Goal: Information Seeking & Learning: Learn about a topic

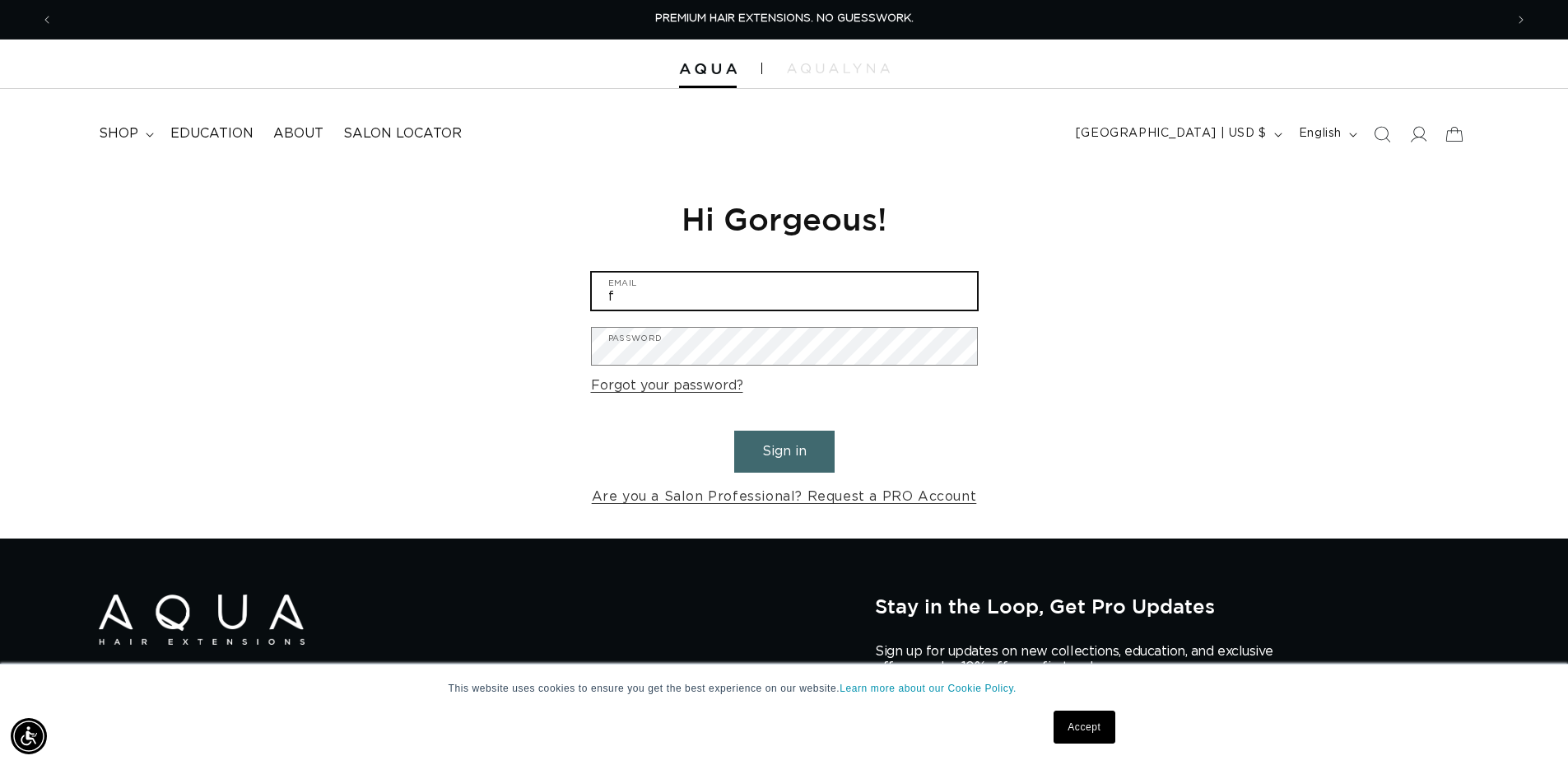
drag, startPoint x: 0, startPoint y: 0, endPoint x: 786, endPoint y: 284, distance: 835.7
click at [786, 284] on input "f" at bounding box center [784, 291] width 385 height 37
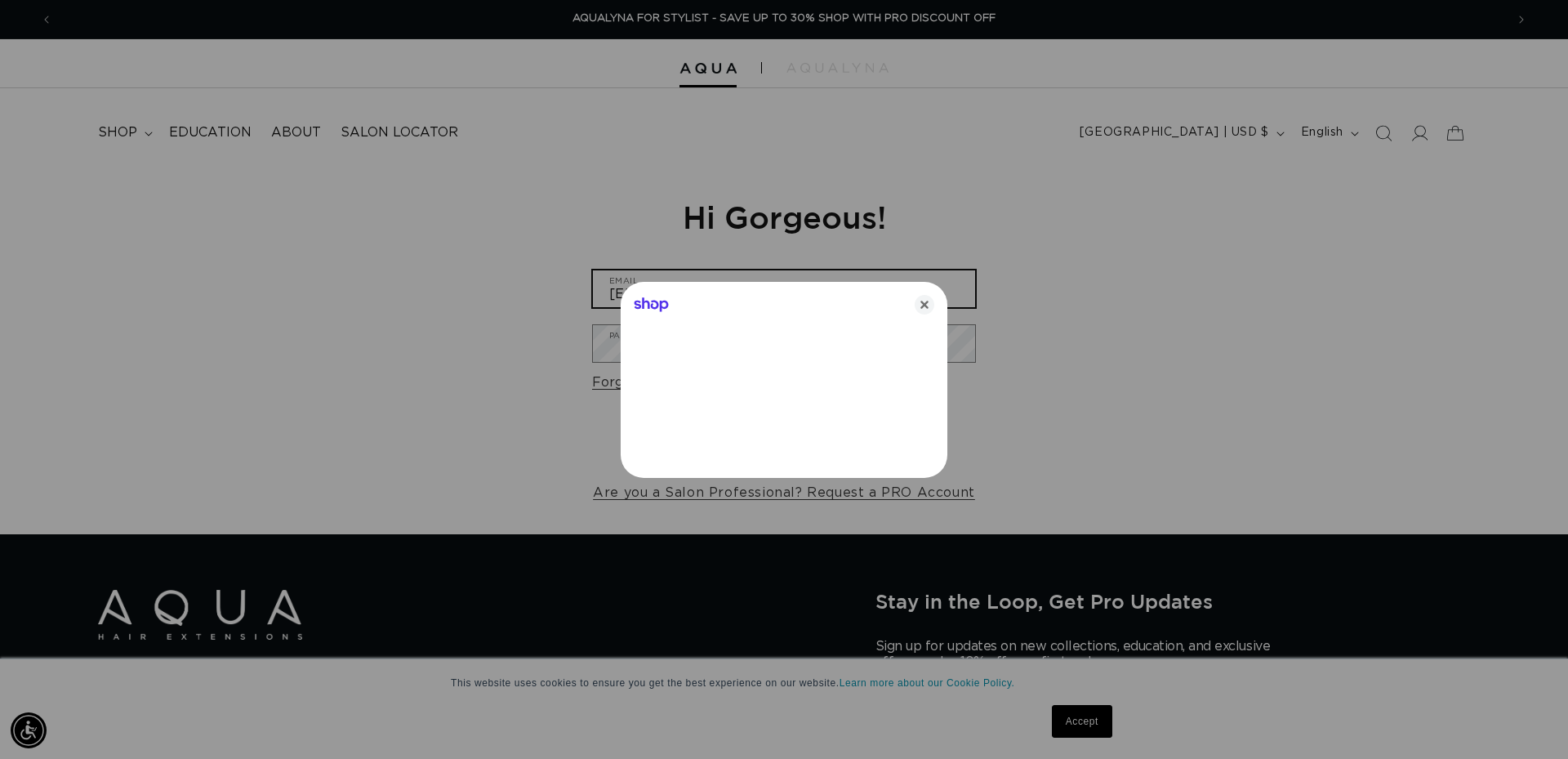
type input "feliciadcarr@gmail.com"
click at [933, 299] on icon "Close" at bounding box center [925, 304] width 19 height 19
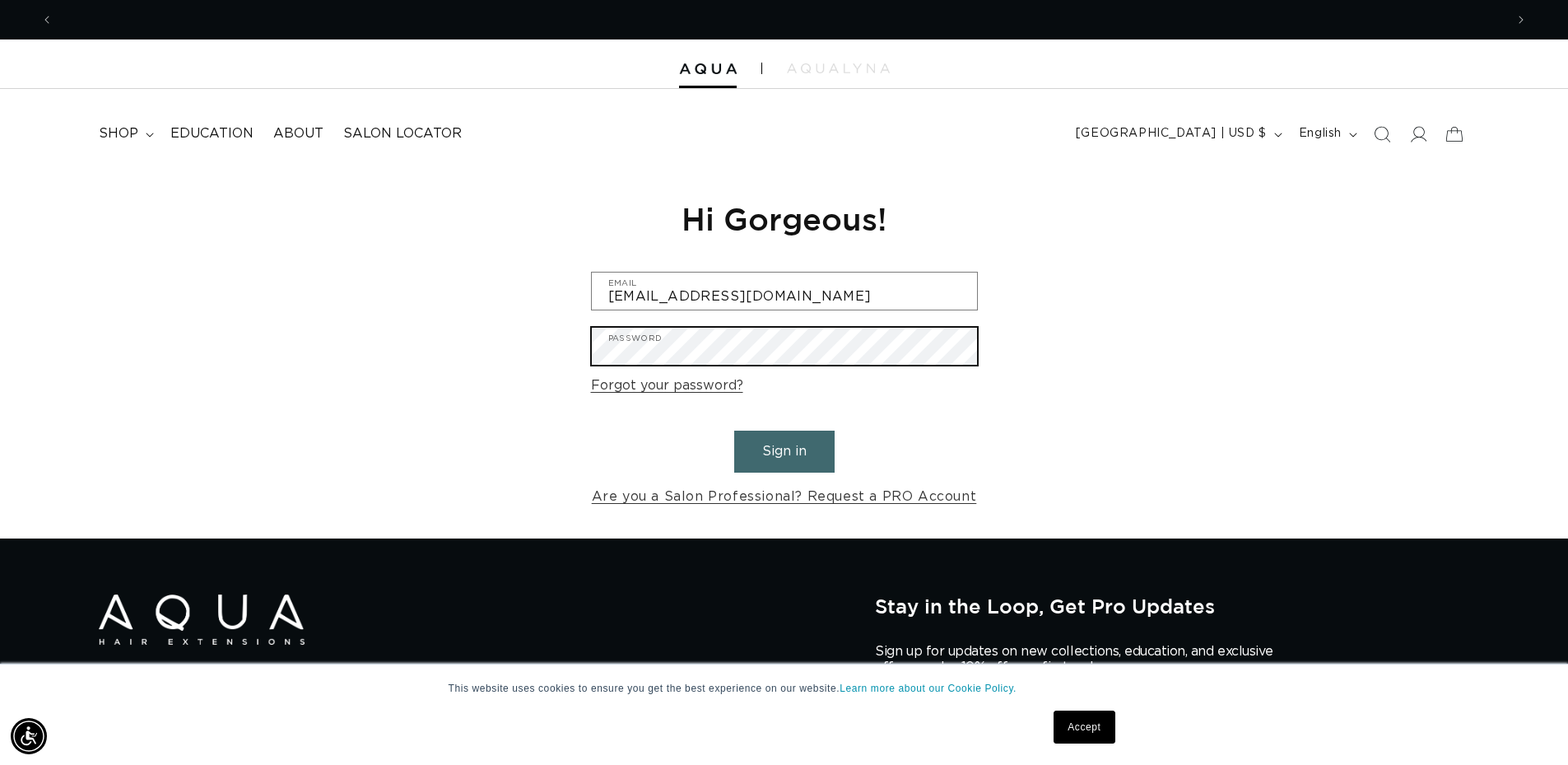
scroll to position [0, 1451]
click at [734, 430] on button "Sign in" at bounding box center [784, 450] width 100 height 42
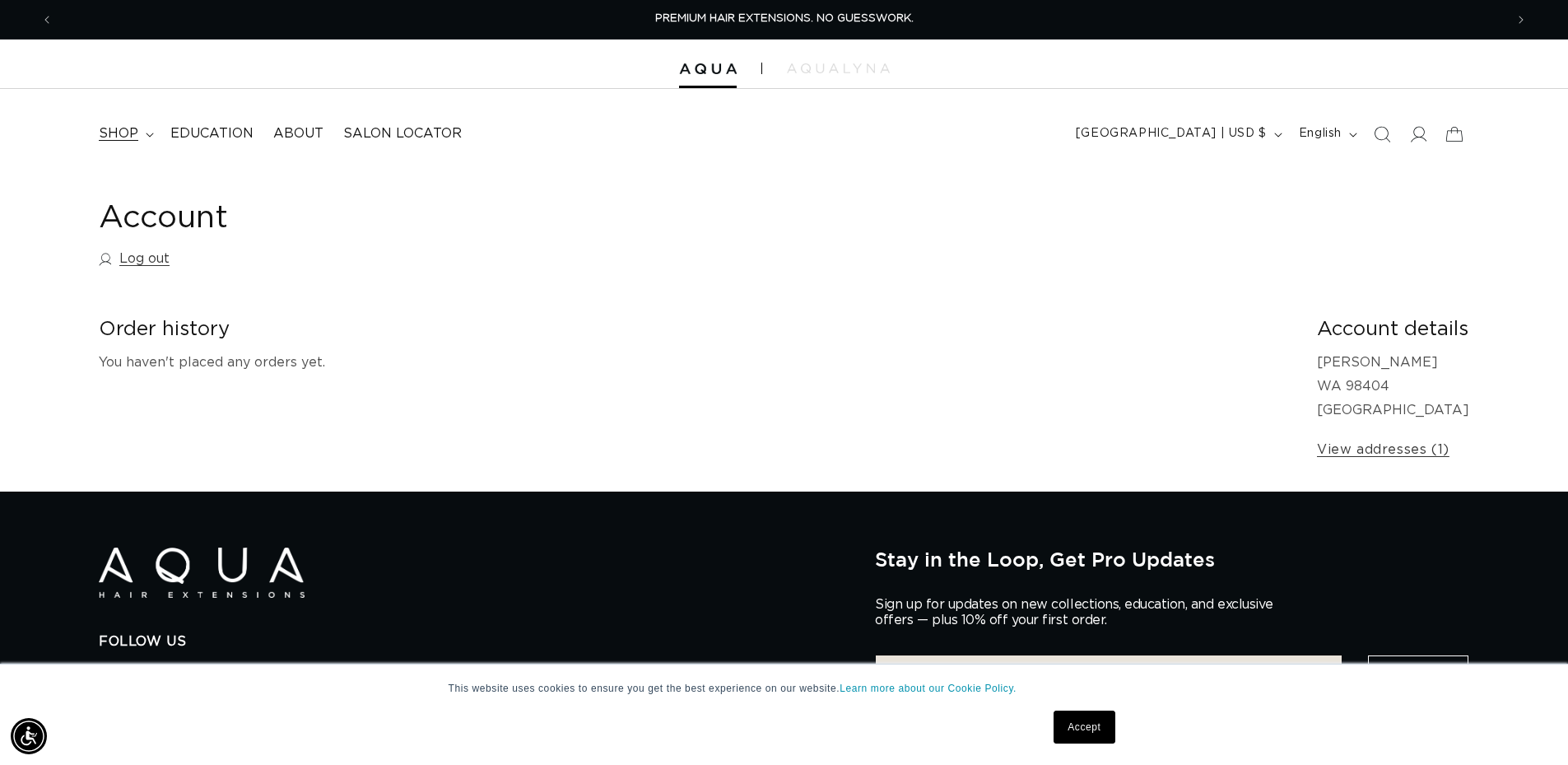
click at [108, 138] on span "shop" at bounding box center [118, 134] width 40 height 17
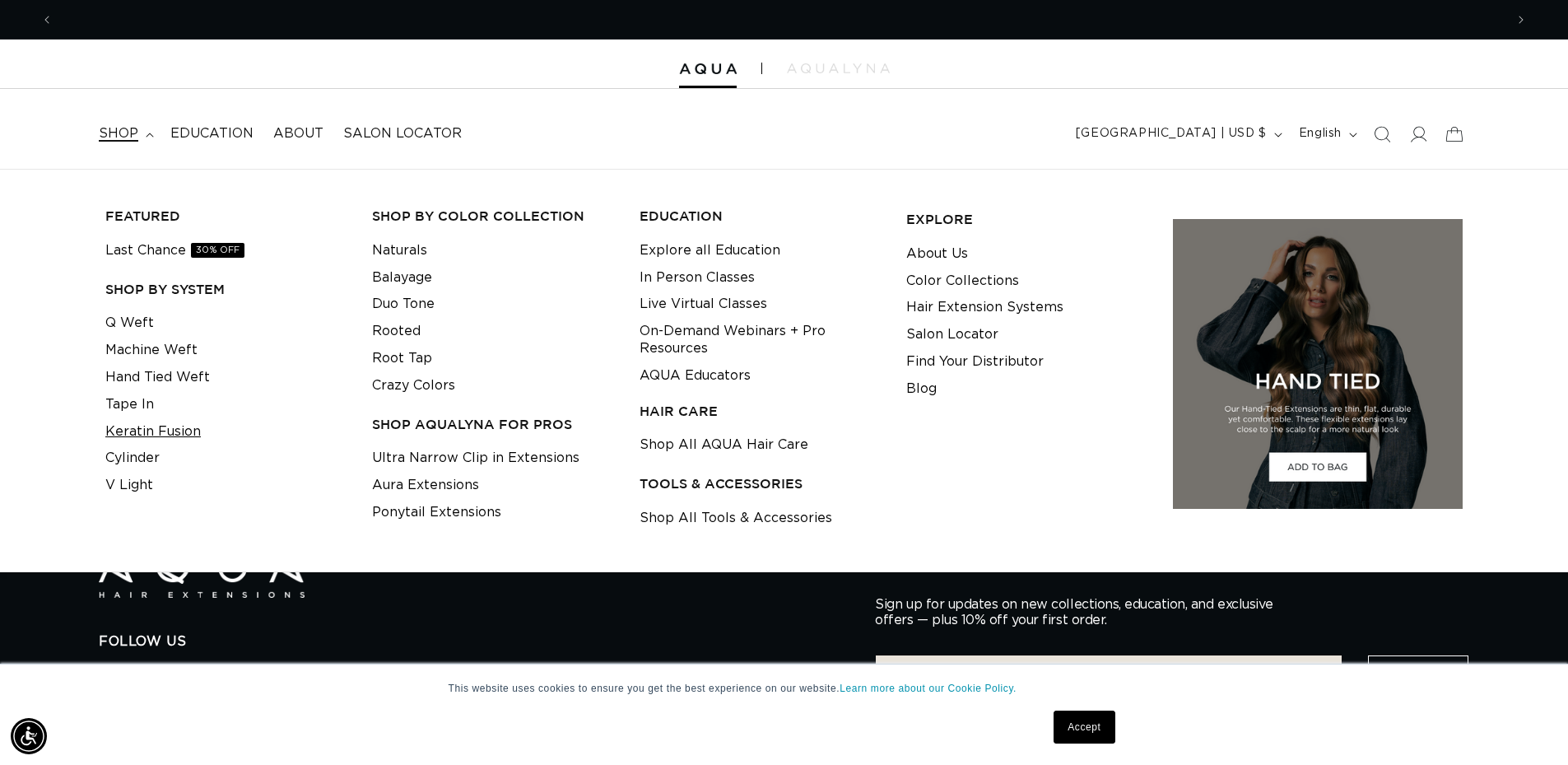
scroll to position [0, 2903]
click at [152, 428] on link "Keratin Fusion" at bounding box center [153, 432] width 95 height 27
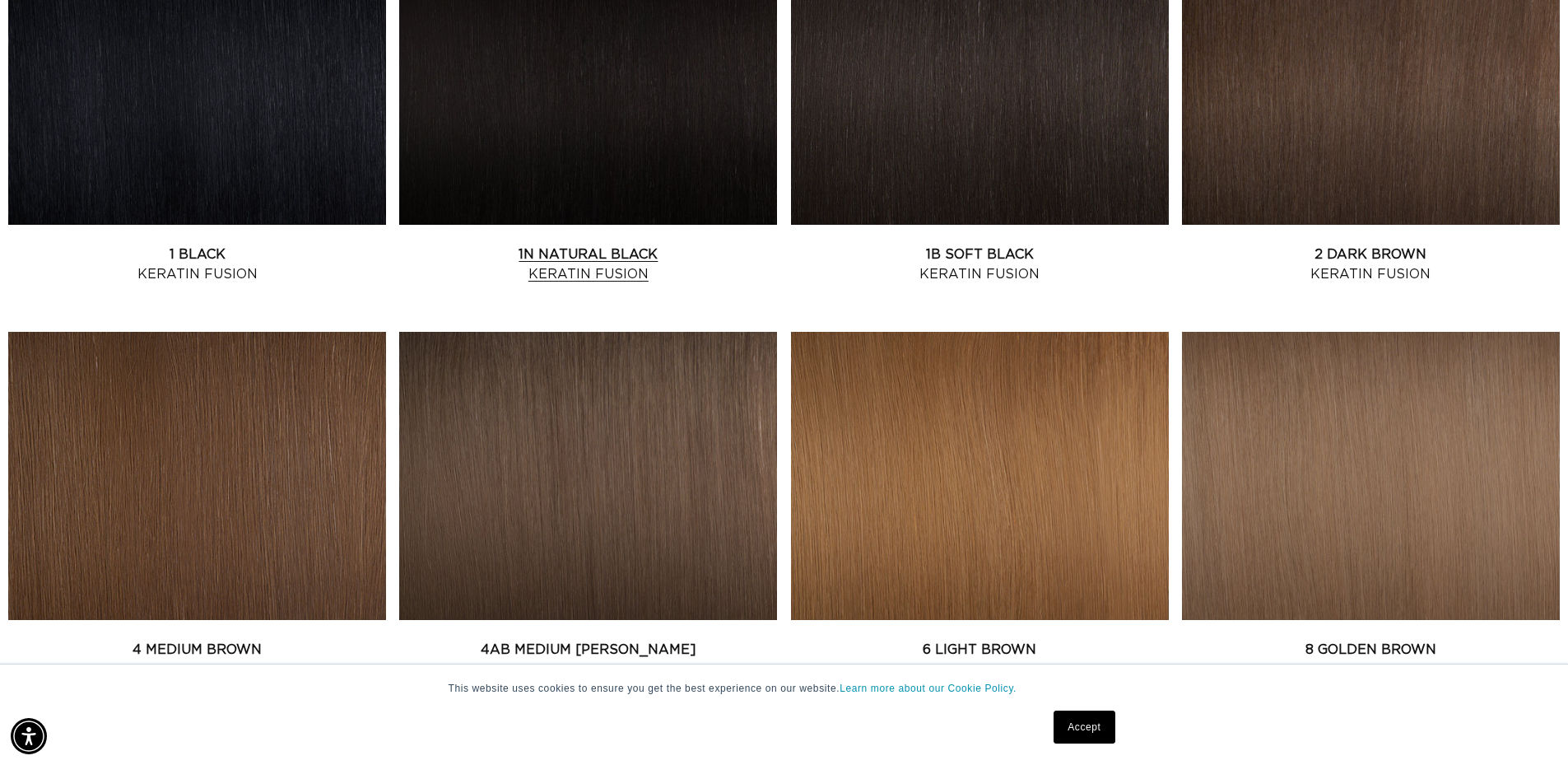
click at [614, 245] on link "1N Natural Black Keratin Fusion" at bounding box center [587, 264] width 378 height 40
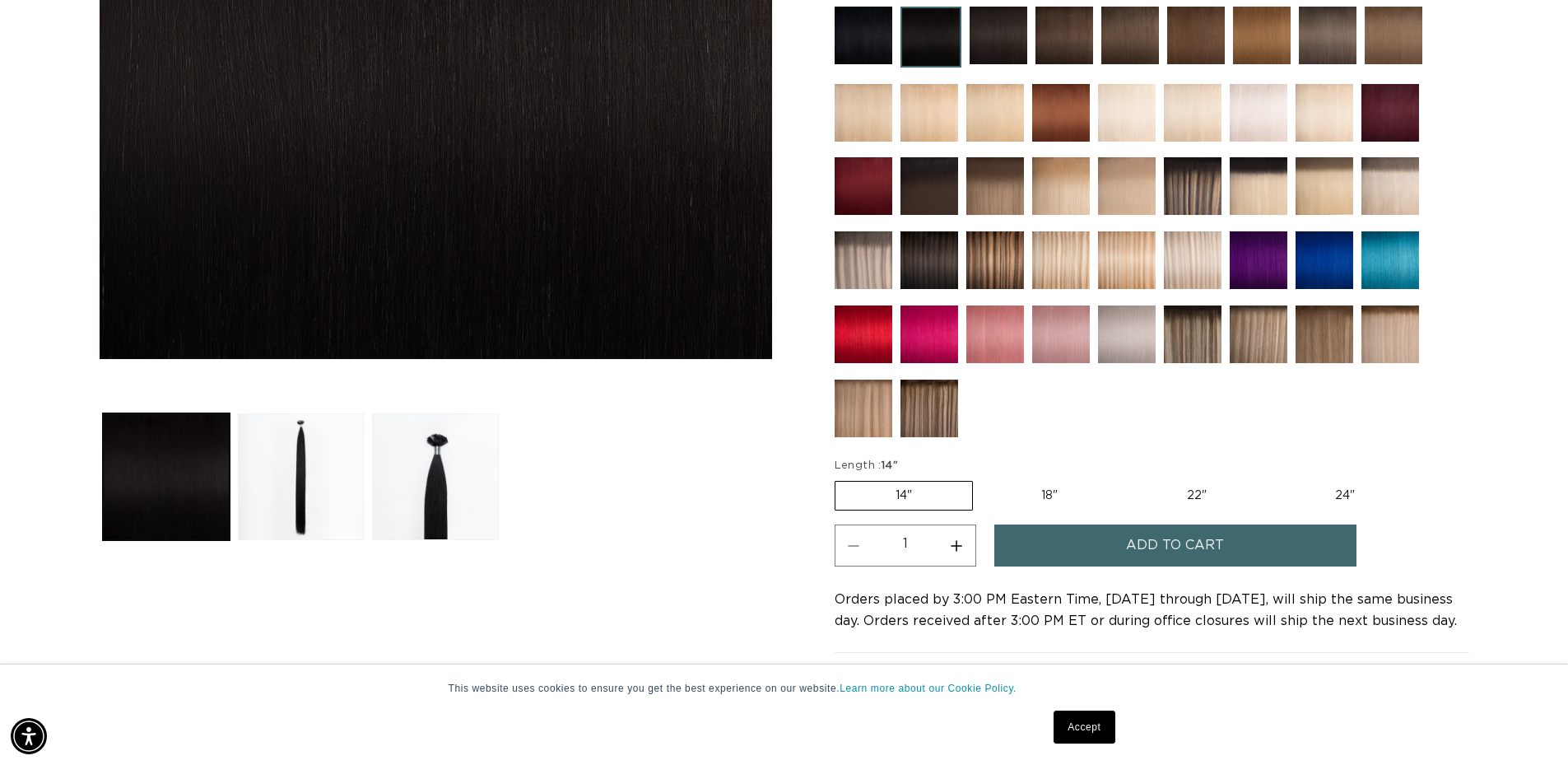
scroll to position [0, 1451]
click at [1047, 495] on label "18" Variant sold out or unavailable" at bounding box center [1050, 495] width 137 height 28
click at [982, 479] on input "18" Variant sold out or unavailable" at bounding box center [982, 478] width 1 height 1
radio input "true"
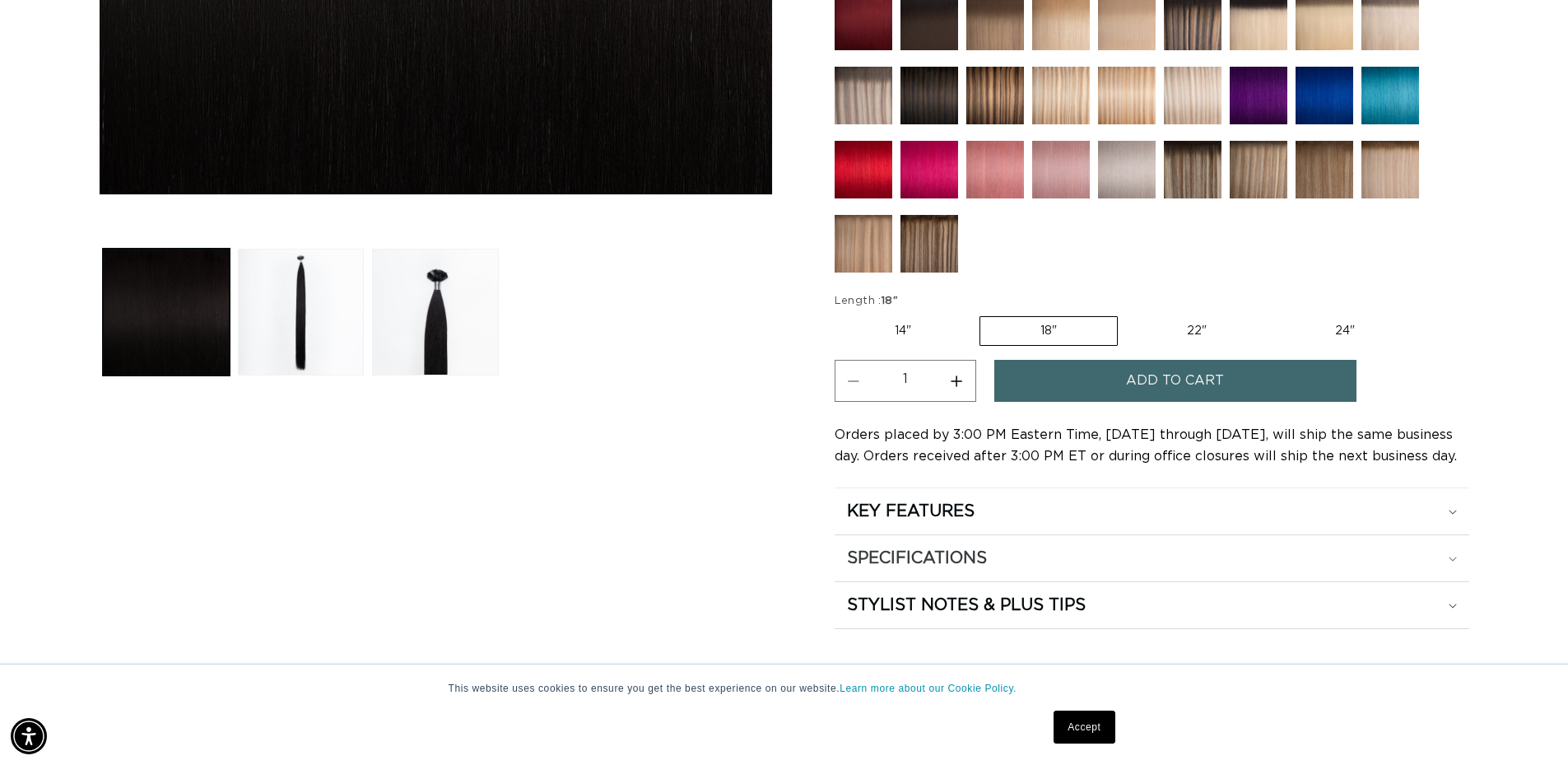
scroll to position [0, 1451]
click at [1459, 552] on summary "SPECIFICATIONS" at bounding box center [1152, 557] width 635 height 46
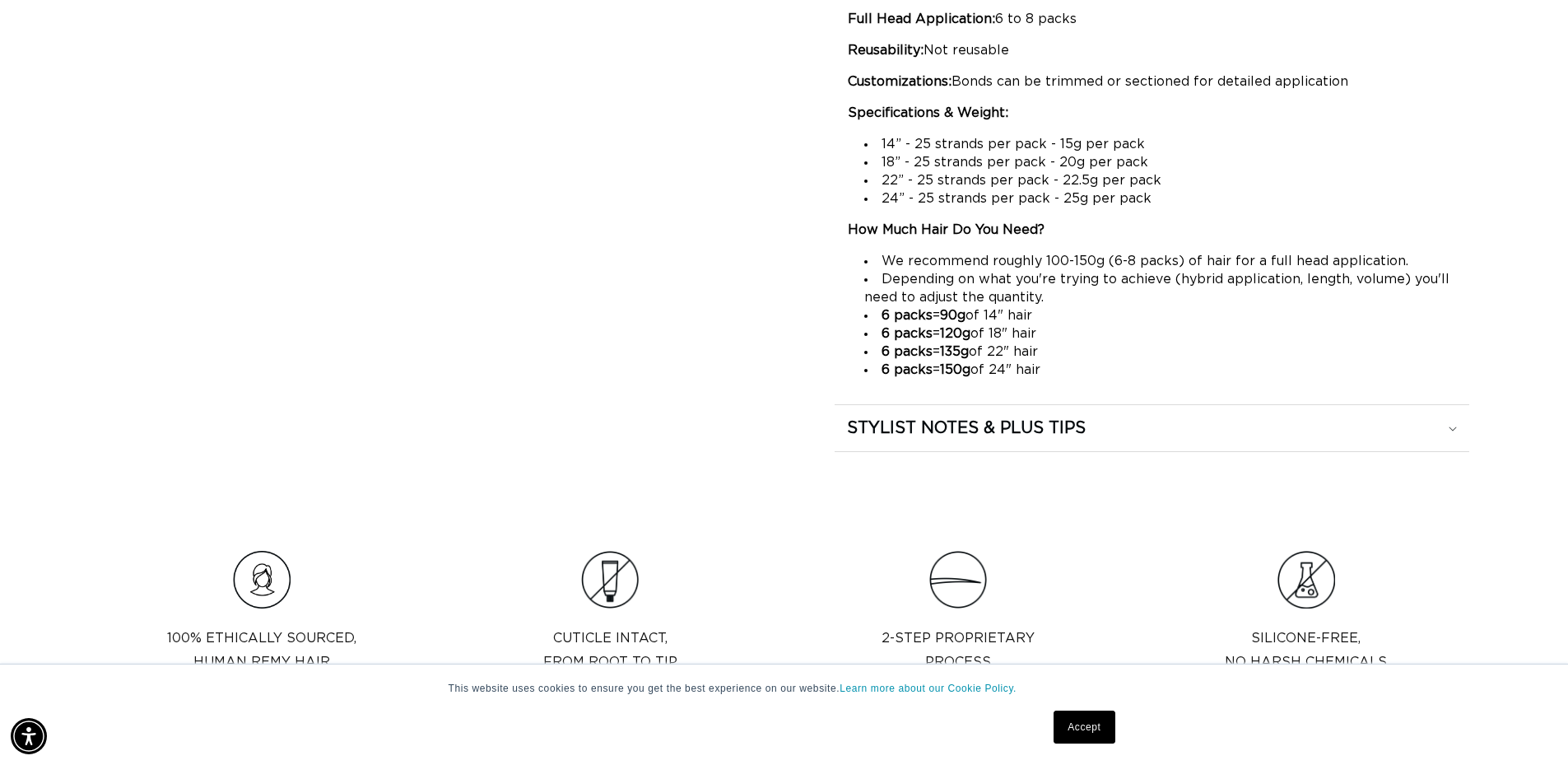
scroll to position [0, 2903]
click at [1453, 425] on div "STYLIST NOTES & PLUS TIPS" at bounding box center [1151, 428] width 610 height 21
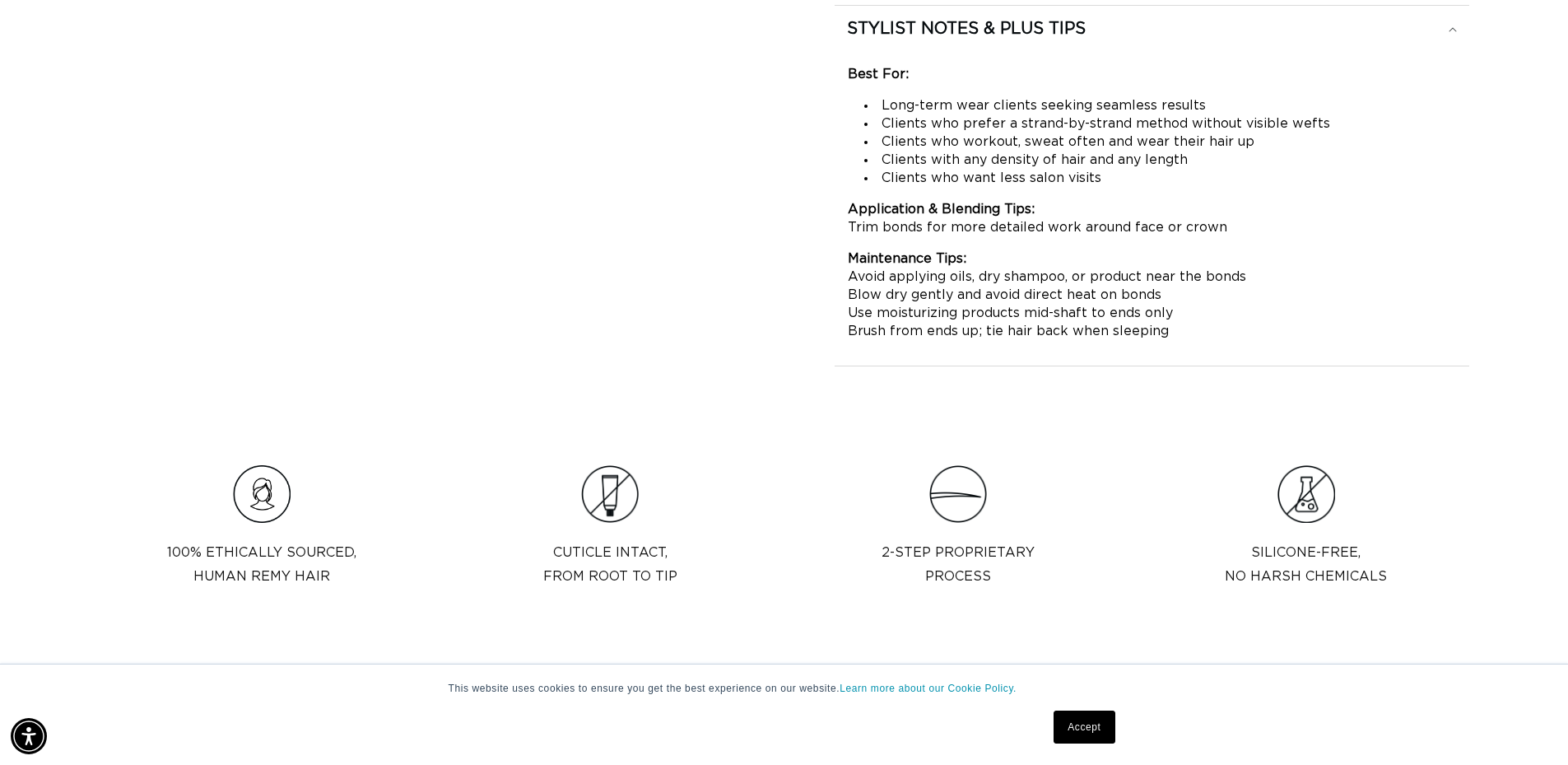
scroll to position [0, 0]
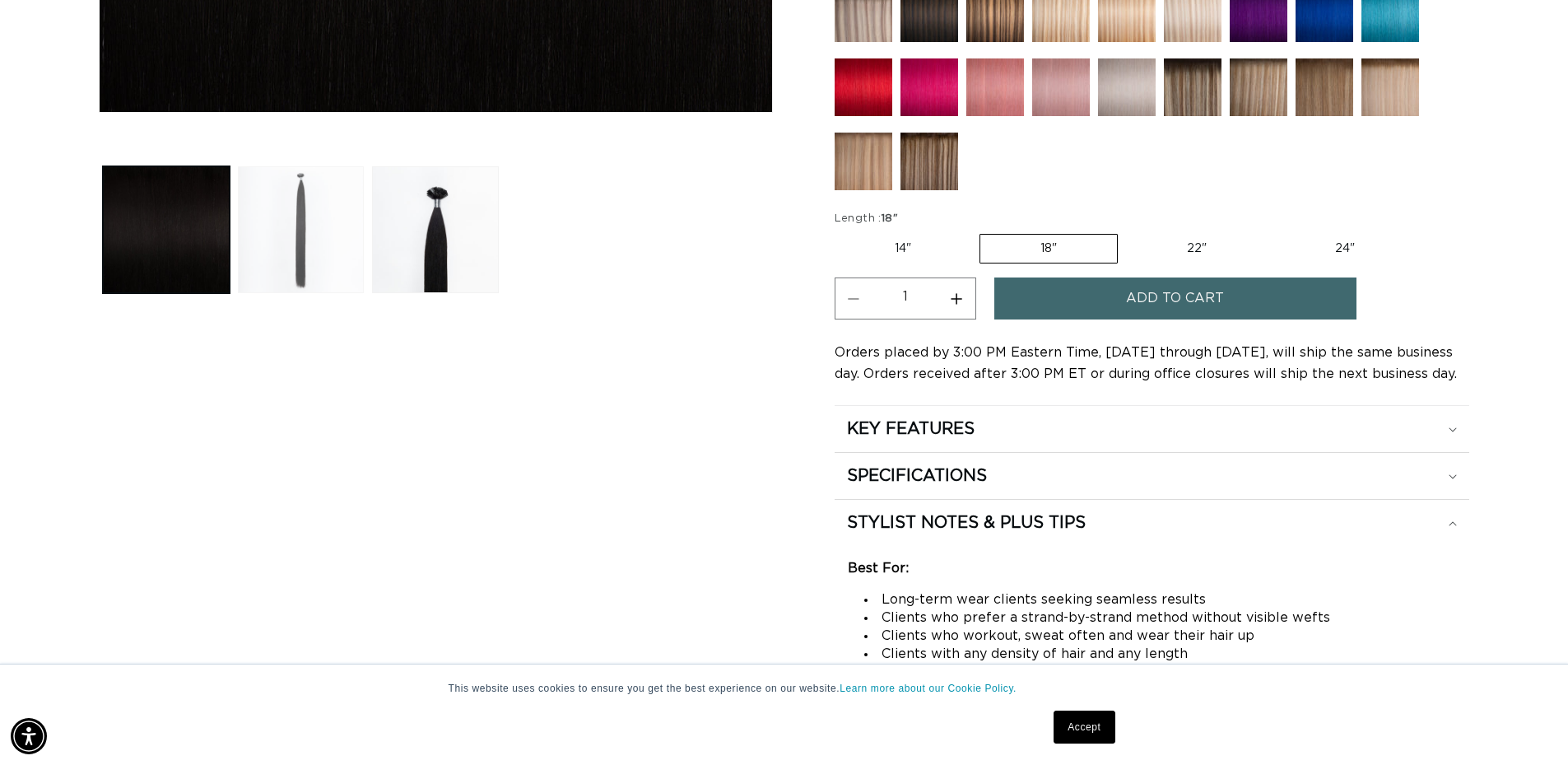
click at [342, 199] on button "Load image 2 in gallery view" at bounding box center [301, 229] width 127 height 127
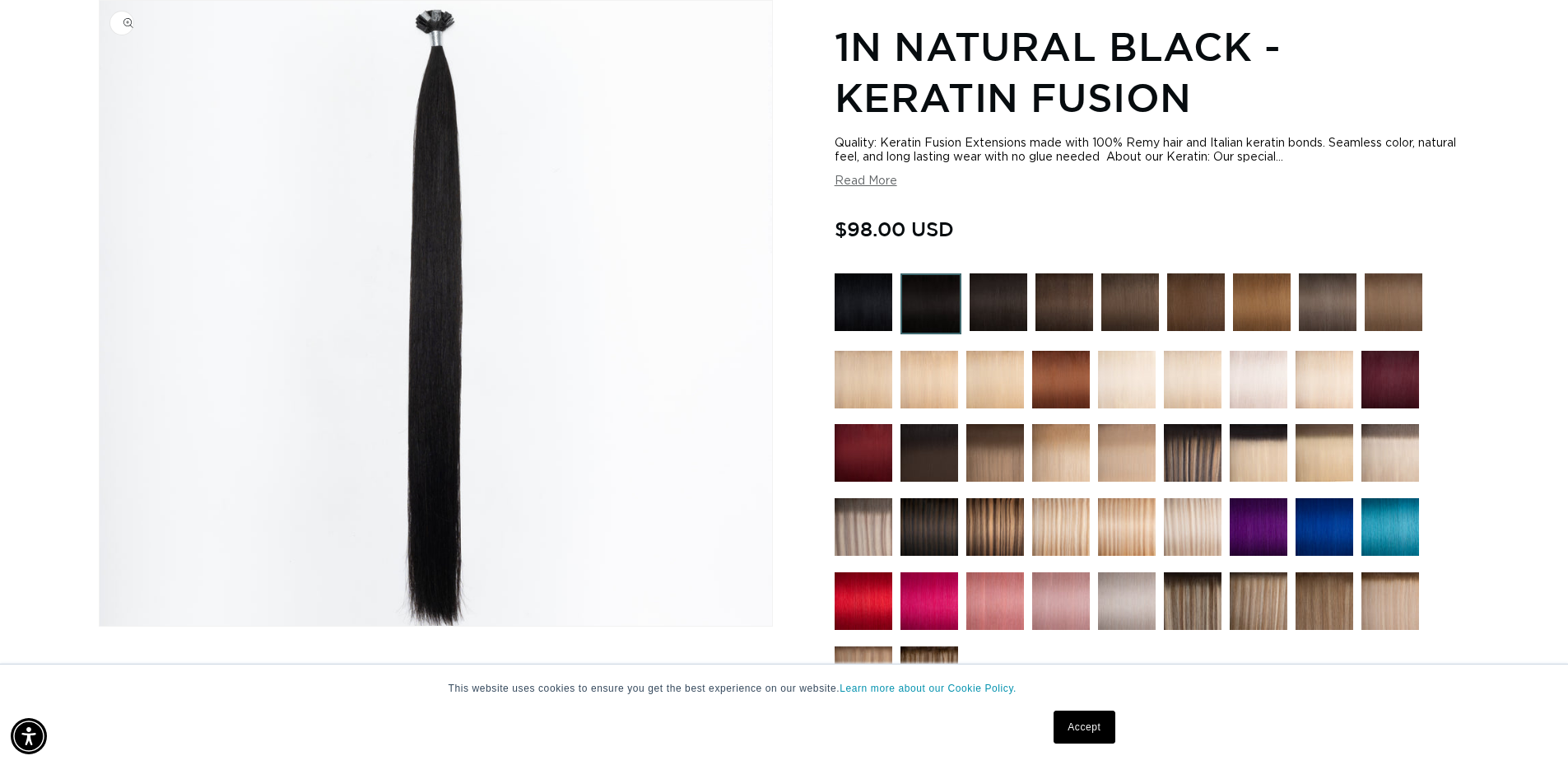
drag, startPoint x: 439, startPoint y: 14, endPoint x: 447, endPoint y: 23, distance: 12.0
click at [439, 15] on img "Gallery Viewer" at bounding box center [436, 314] width 673 height 625
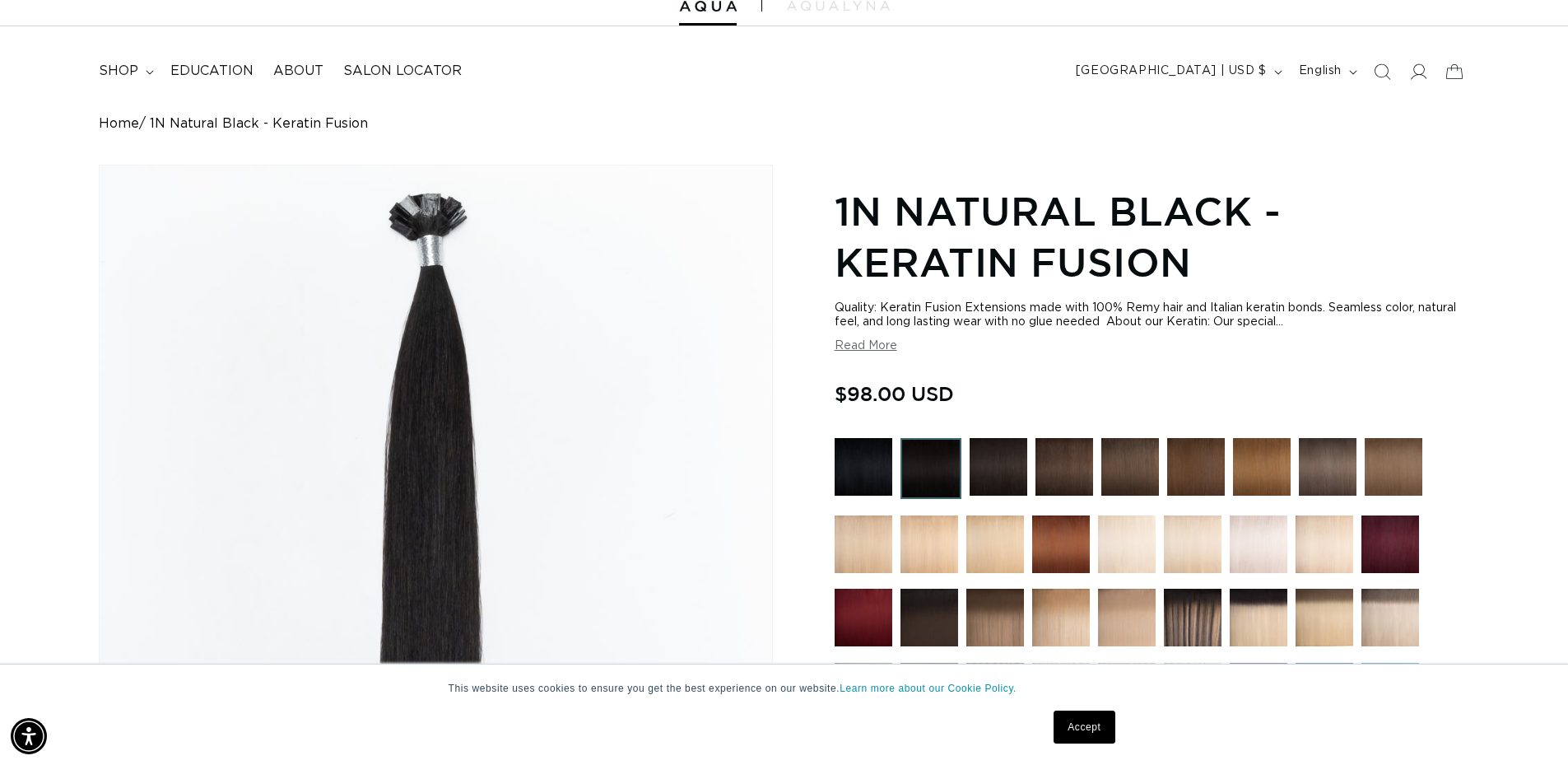
click at [442, 198] on div "Gallery Viewer" at bounding box center [436, 478] width 673 height 625
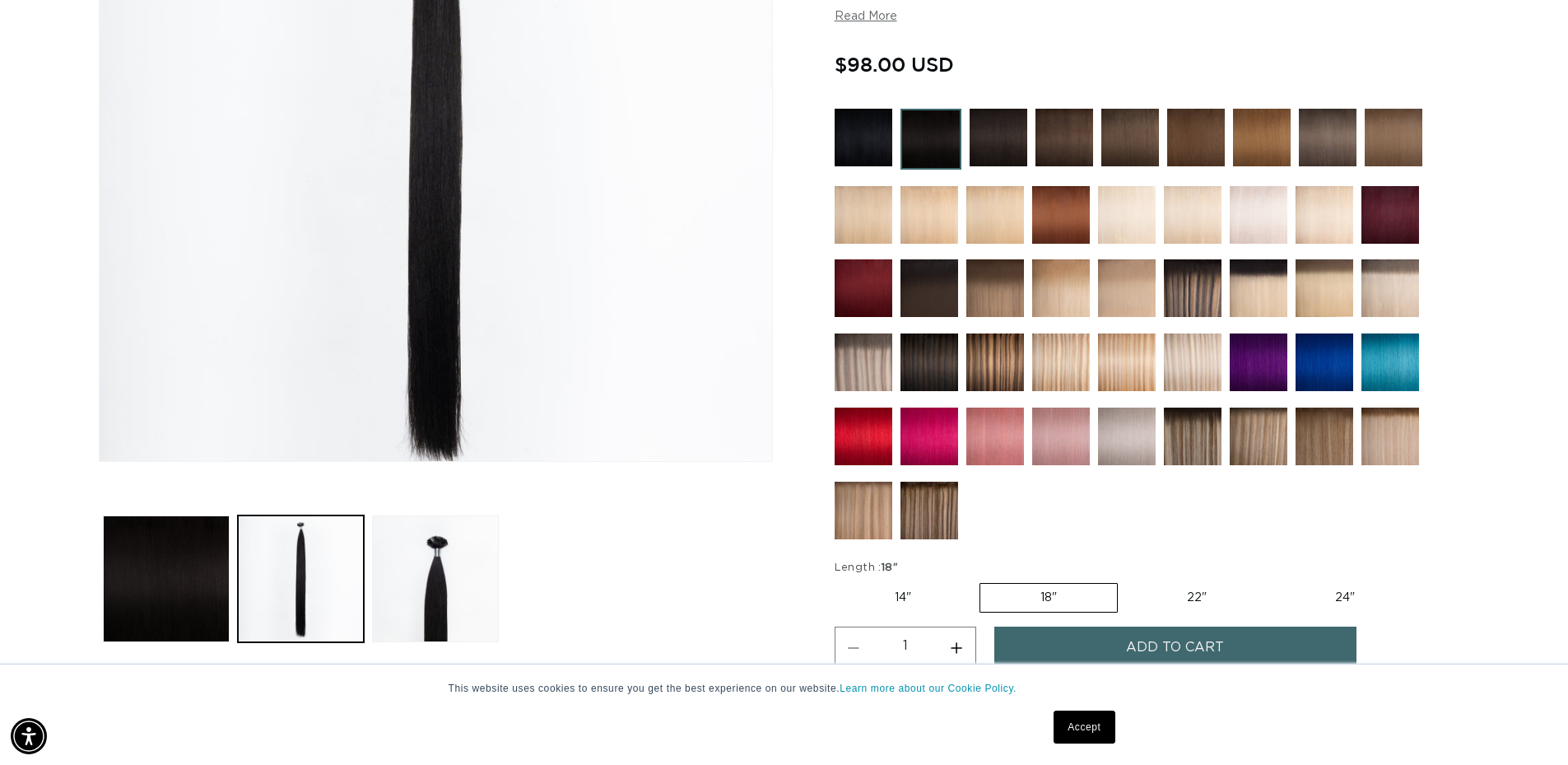
click at [486, 513] on ul "Gallery Viewer" at bounding box center [436, 579] width 674 height 135
click at [462, 568] on button "Load image 3 in gallery view" at bounding box center [435, 579] width 127 height 127
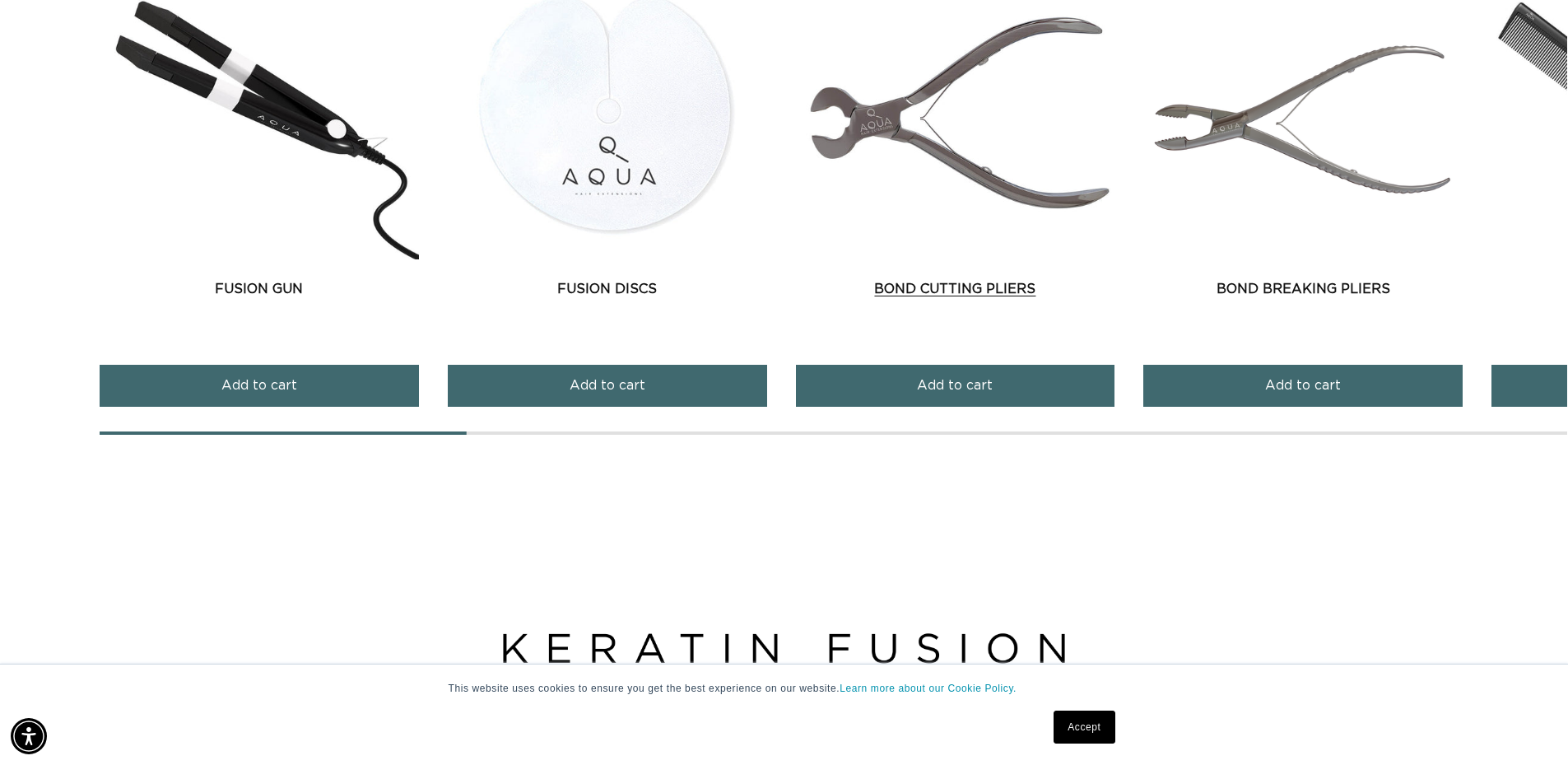
click at [977, 284] on link "Bond Cutting Pliers" at bounding box center [955, 288] width 319 height 19
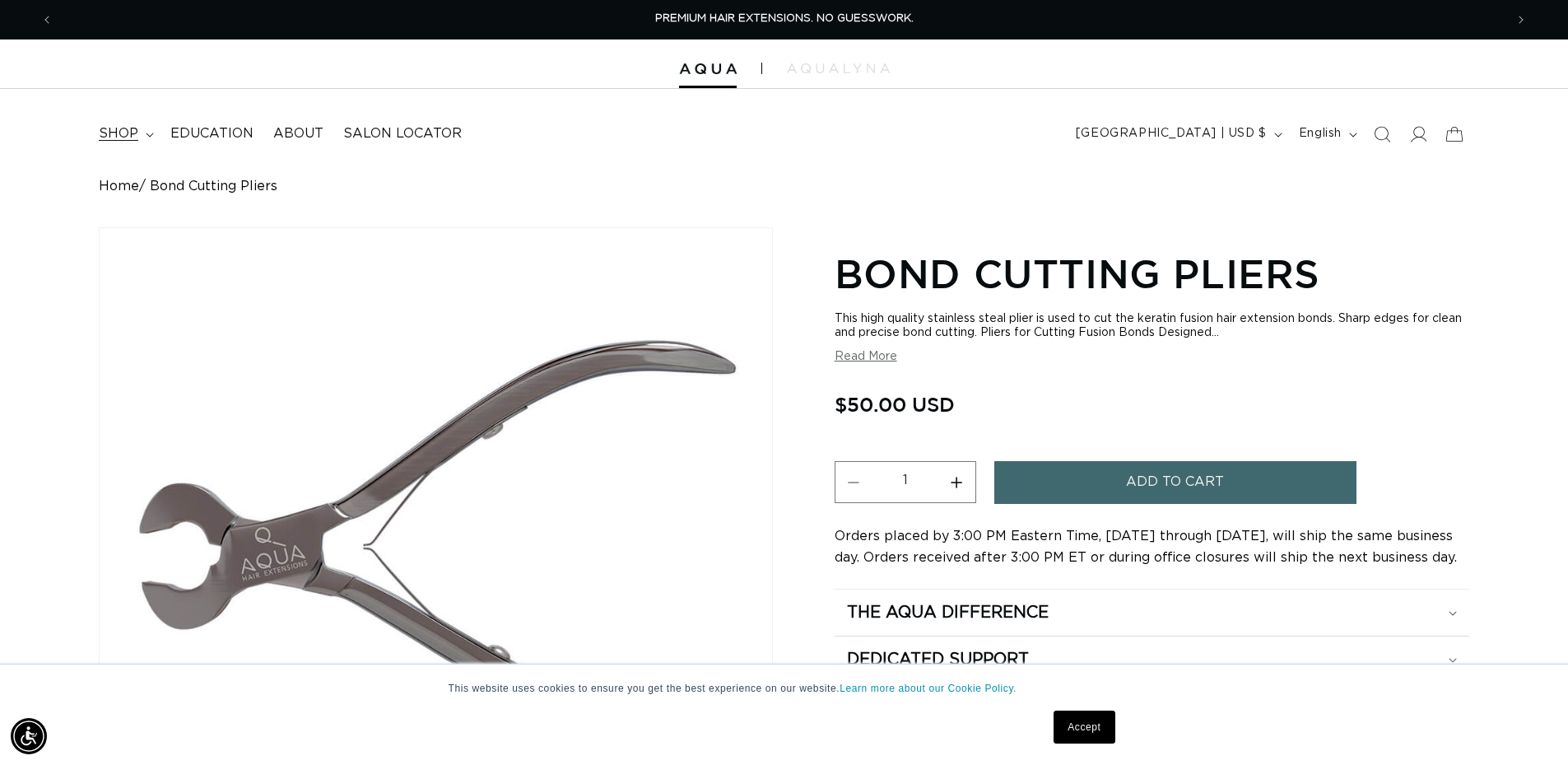
click at [134, 136] on span "shop" at bounding box center [118, 134] width 40 height 17
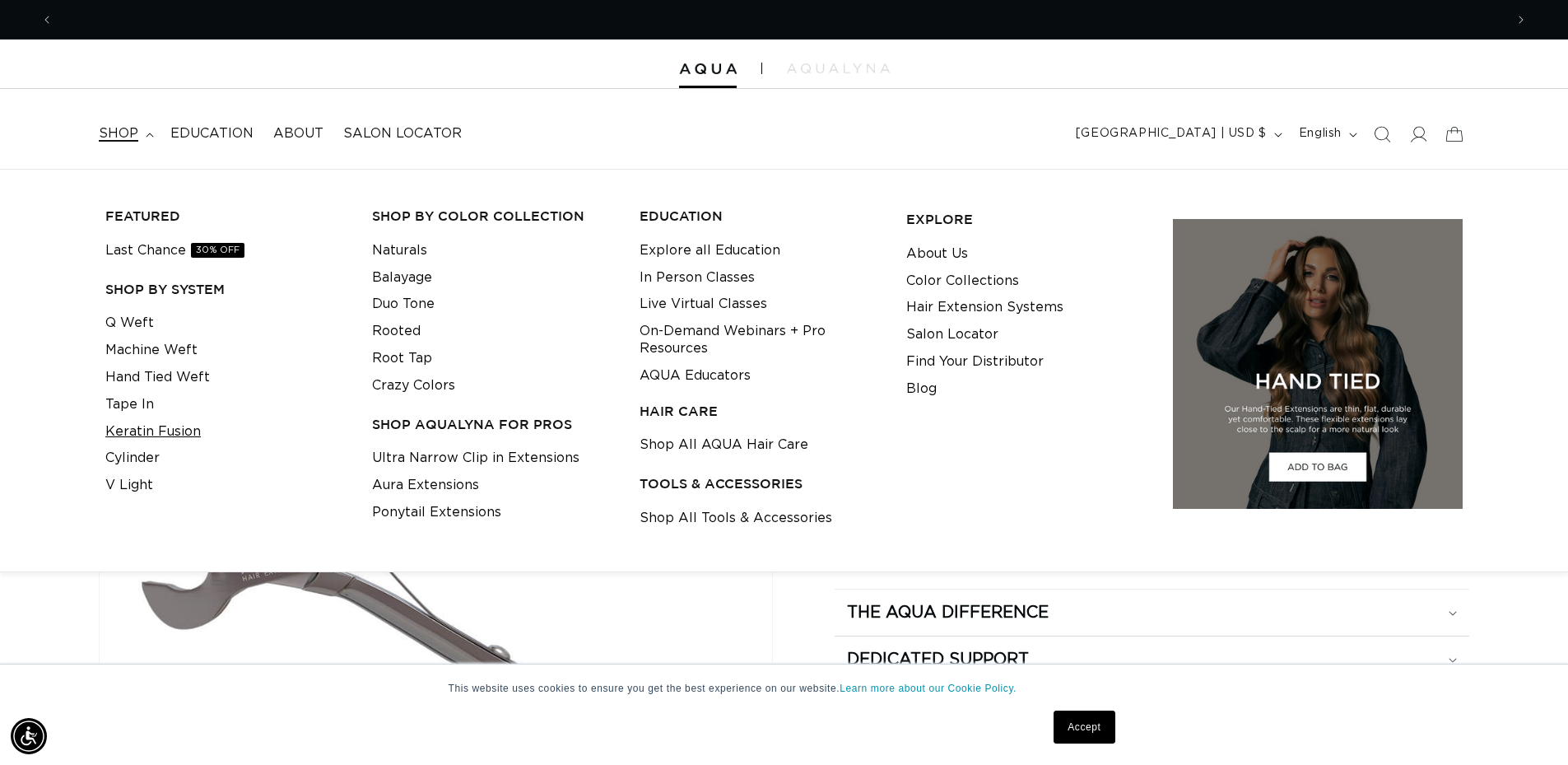
scroll to position [0, 1451]
click at [149, 457] on link "Cylinder" at bounding box center [133, 458] width 54 height 27
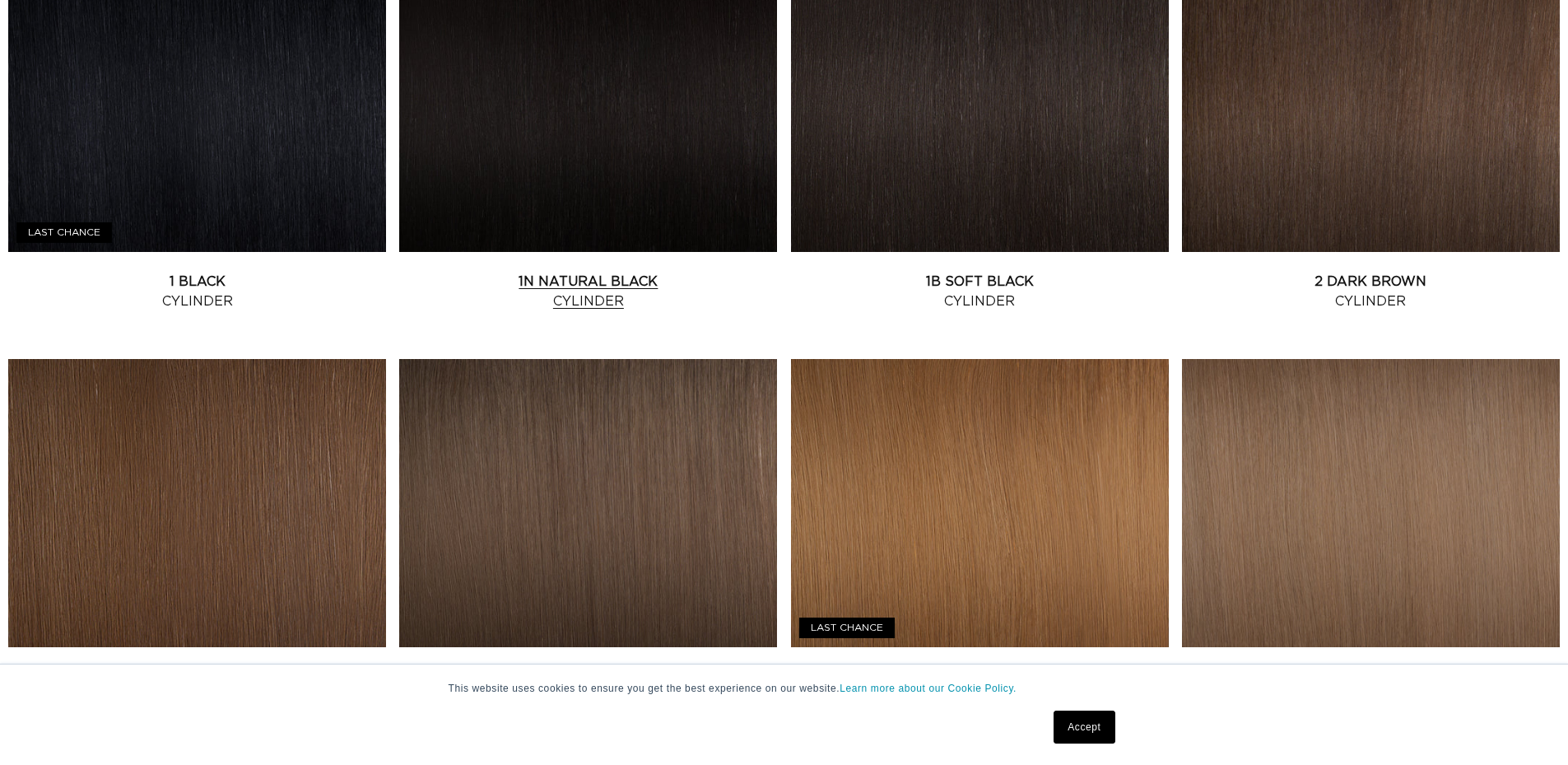
scroll to position [741, 0]
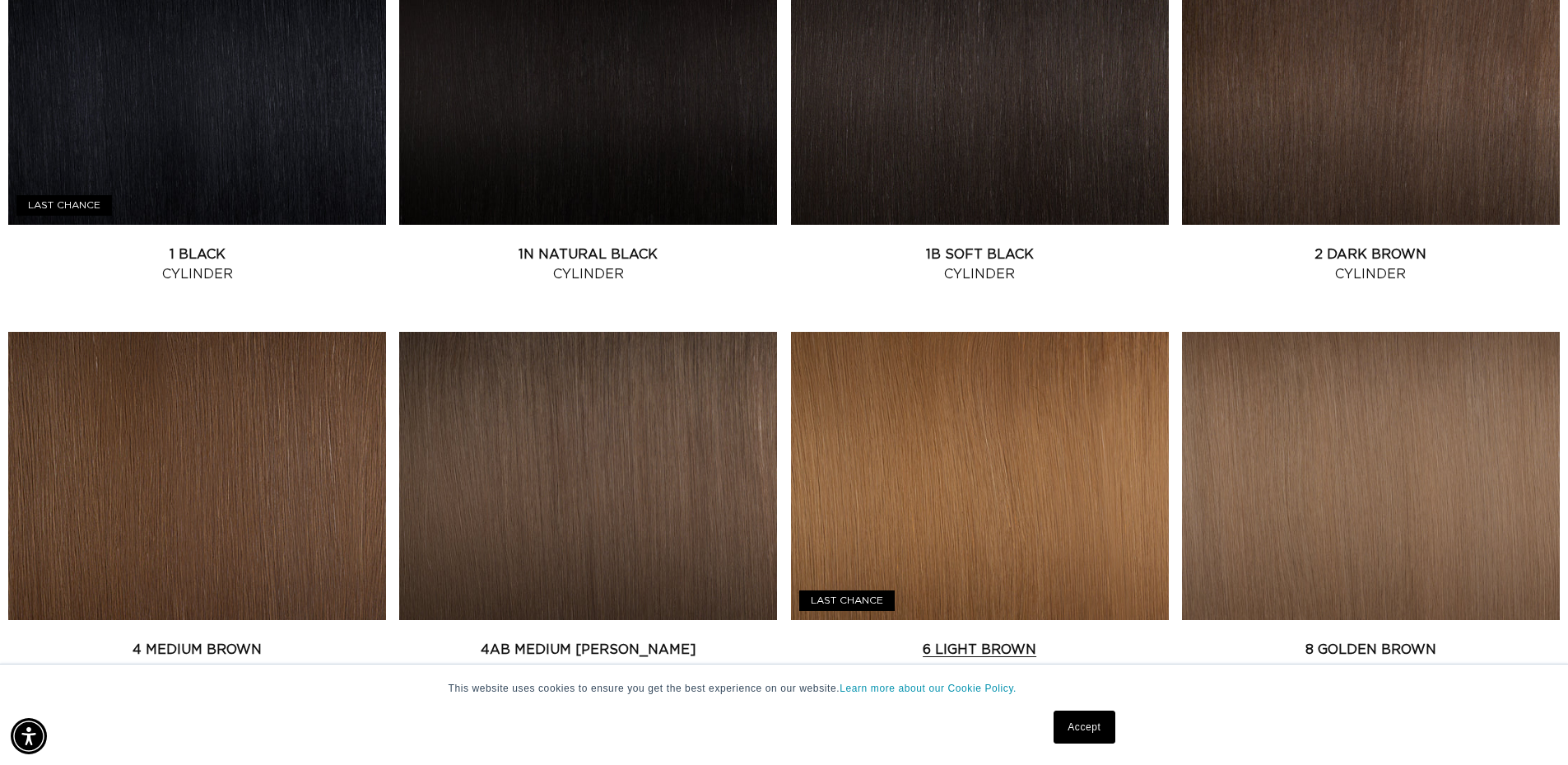
click at [996, 640] on link "6 Light Brown Cylinder" at bounding box center [980, 659] width 378 height 40
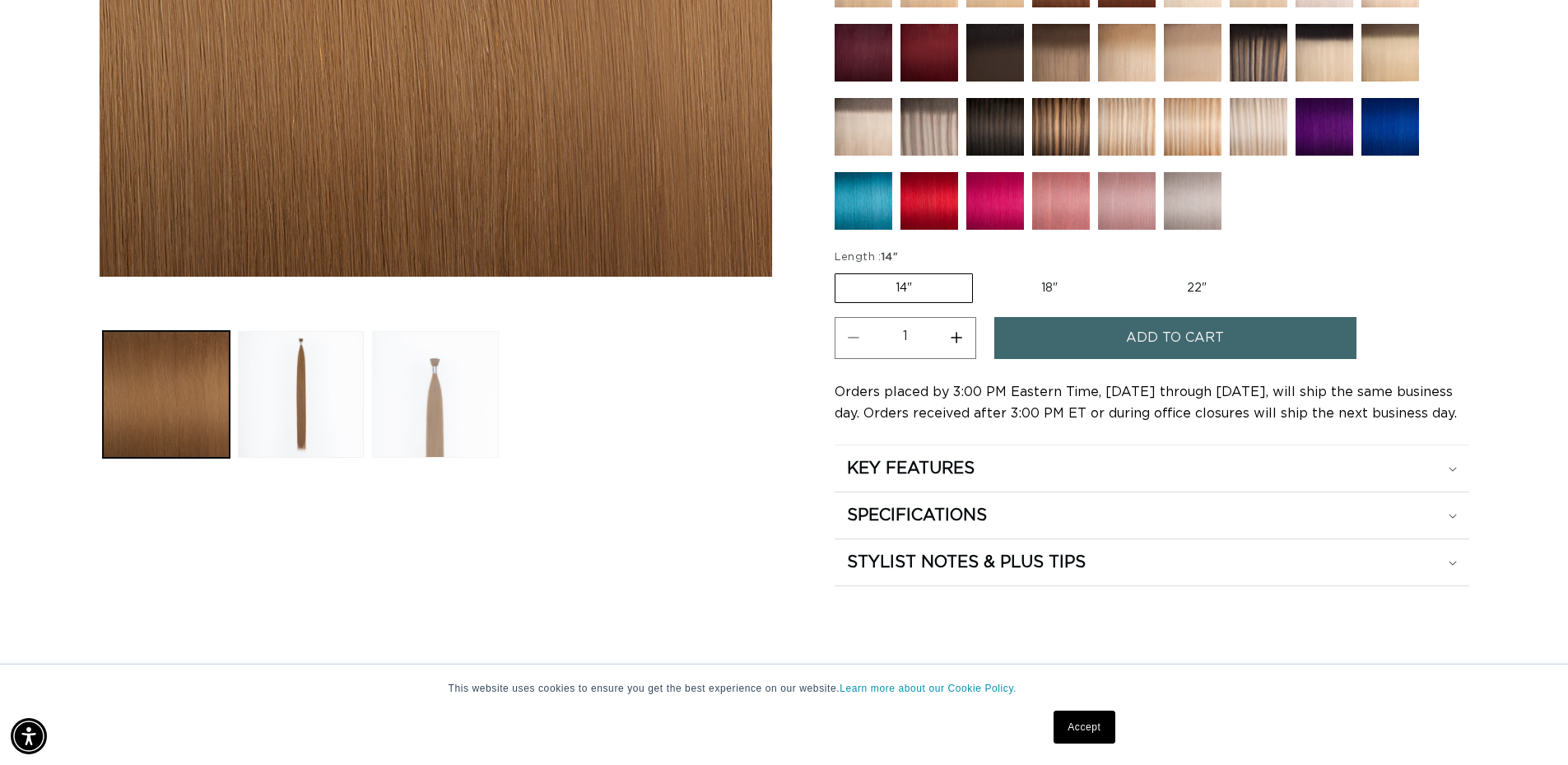
scroll to position [0, 1451]
click at [430, 371] on button "Load image 3 in gallery view" at bounding box center [435, 394] width 127 height 127
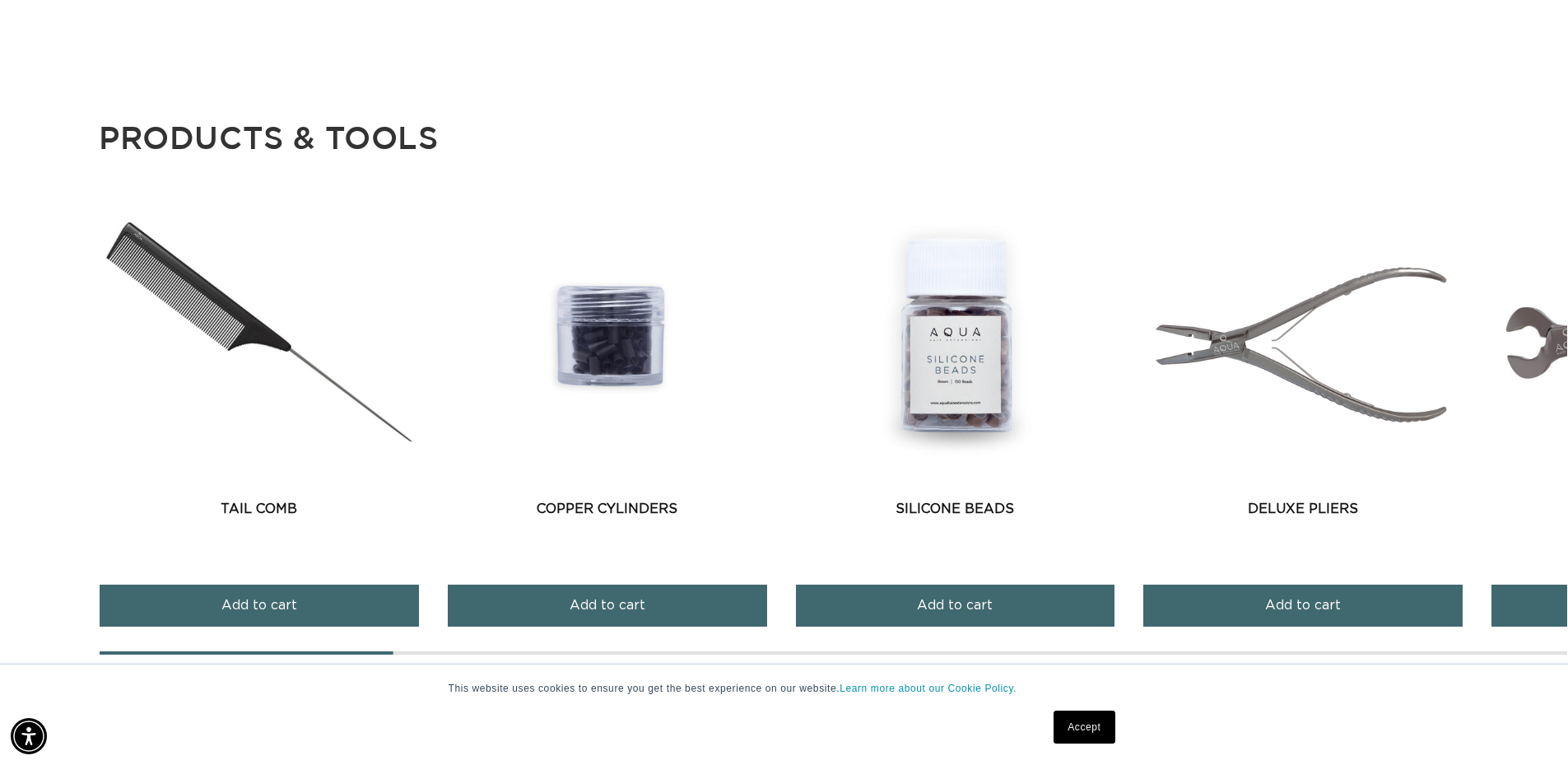
scroll to position [0, 2903]
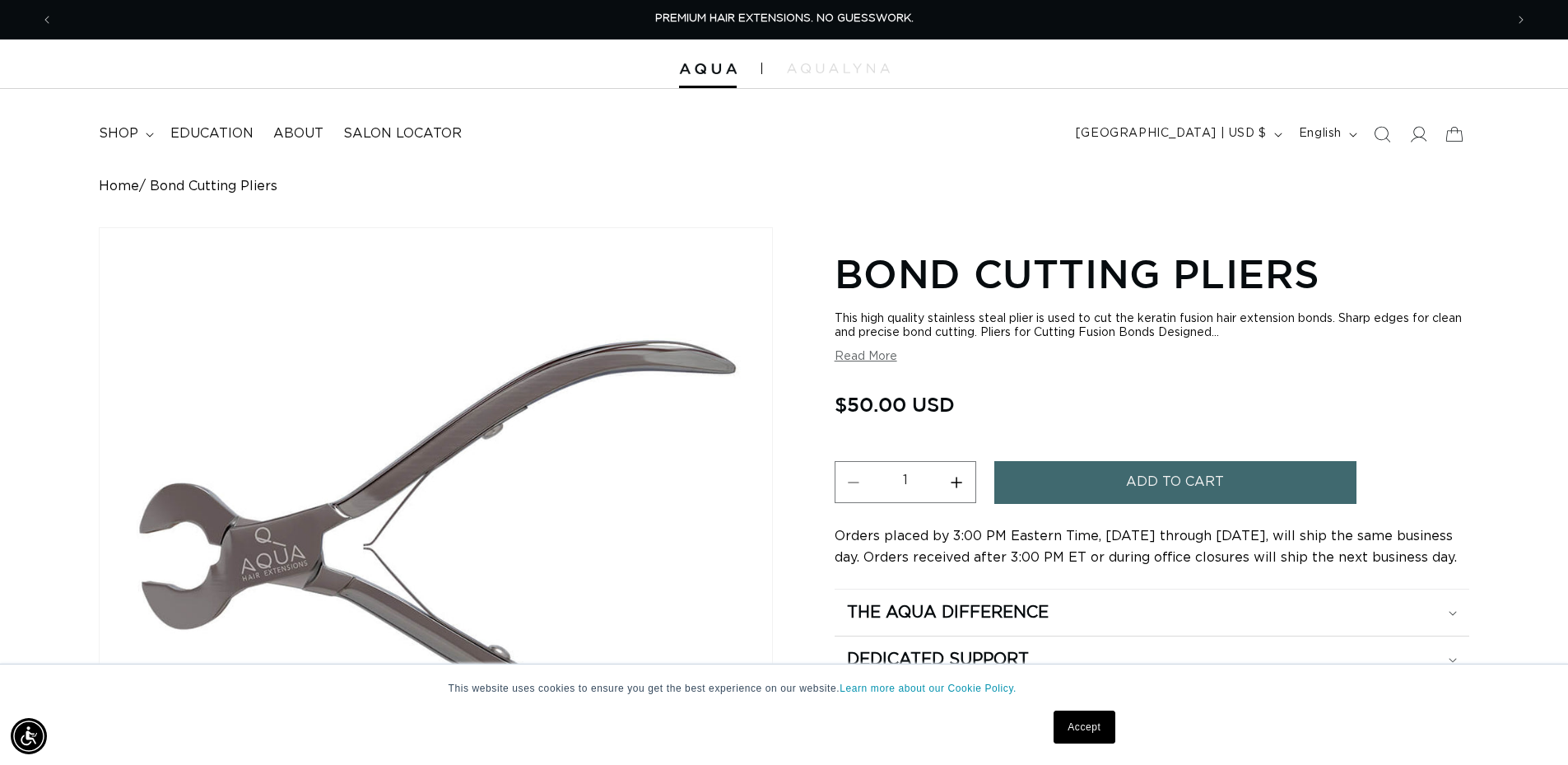
click at [857, 360] on button "Read More" at bounding box center [866, 356] width 62 height 14
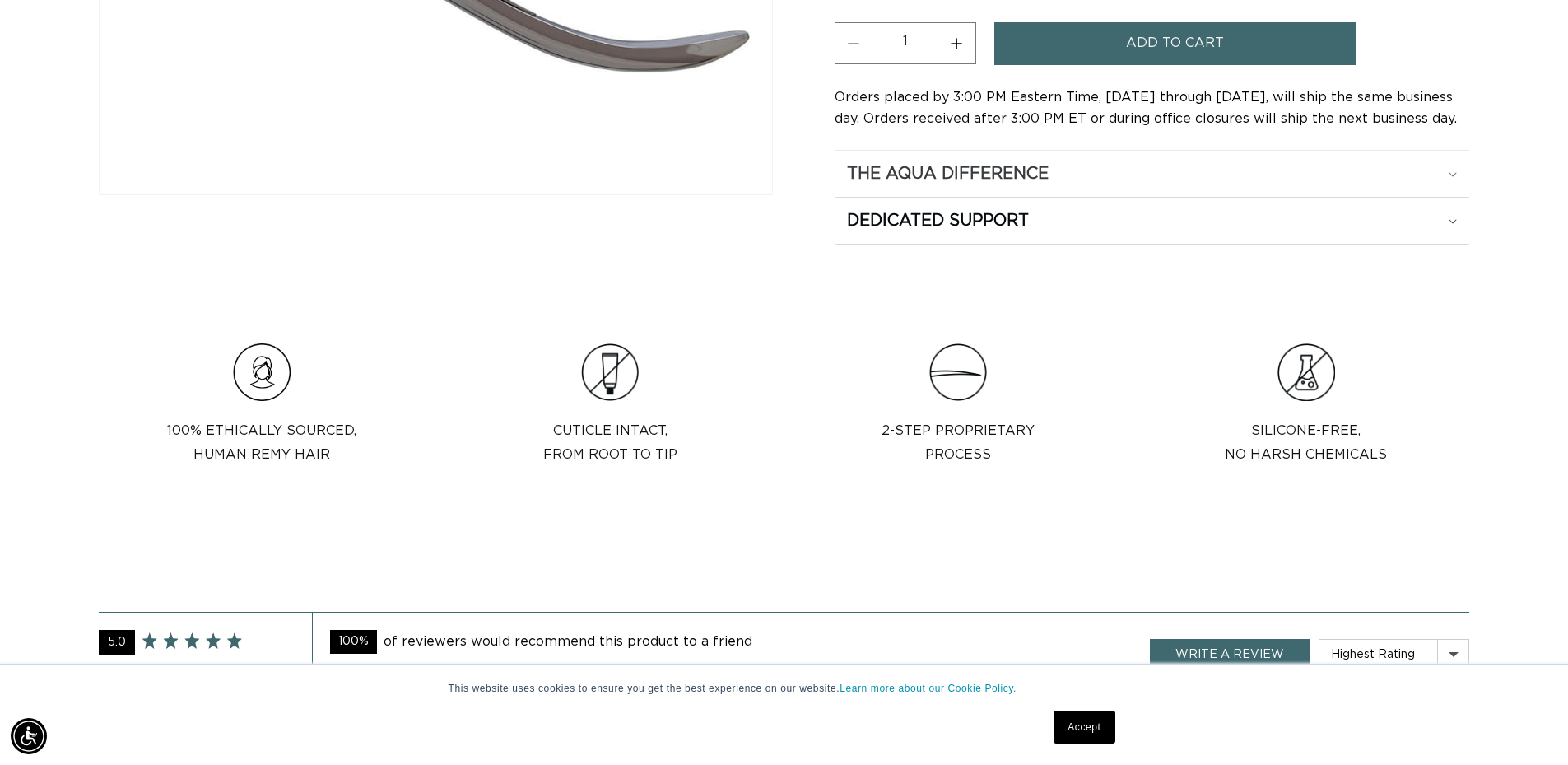
click at [1447, 183] on div "The Aqua Difference" at bounding box center [1151, 174] width 610 height 21
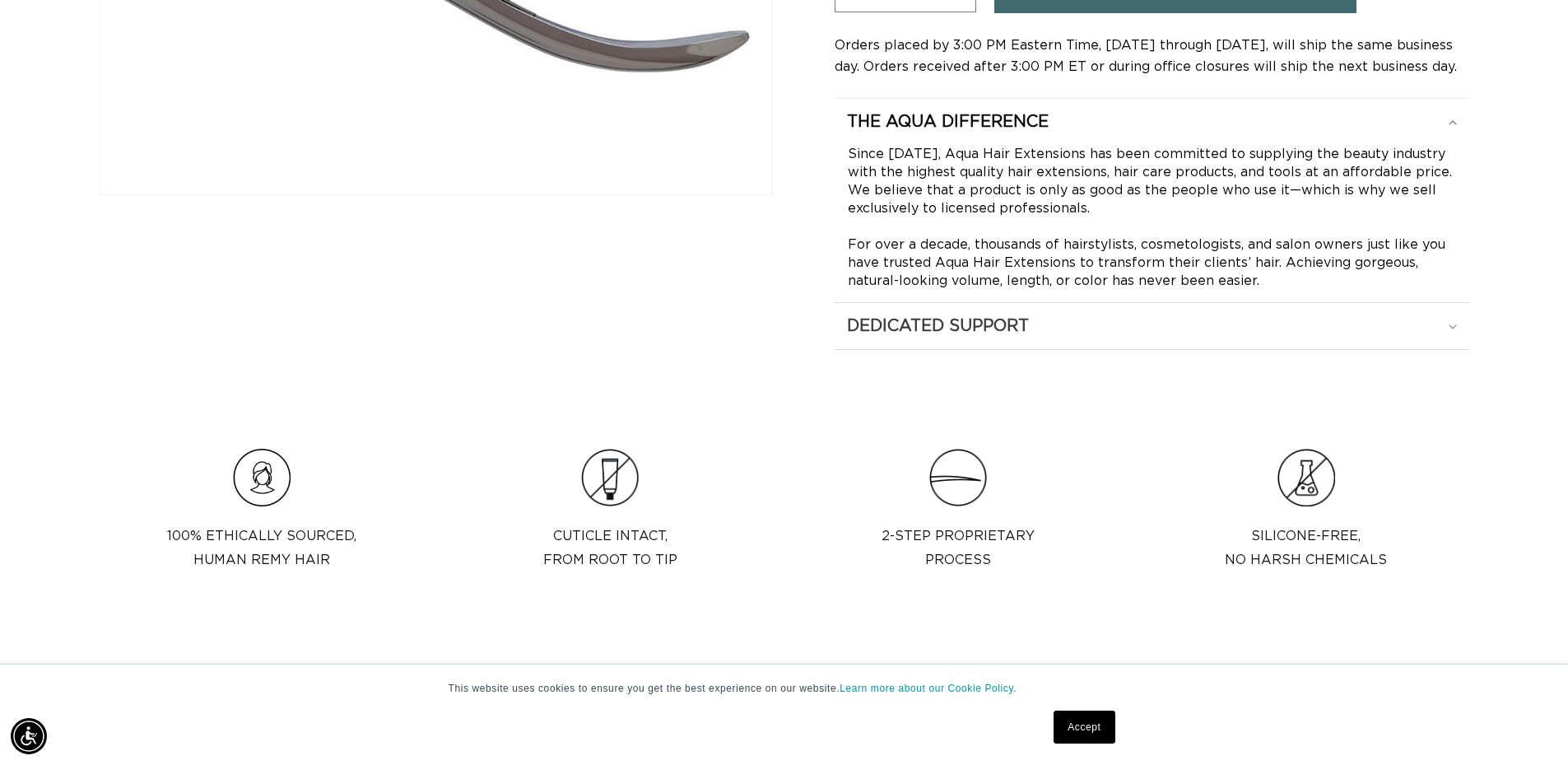
scroll to position [0, 1451]
click at [1450, 322] on div "Dedicated Support" at bounding box center [1151, 326] width 610 height 21
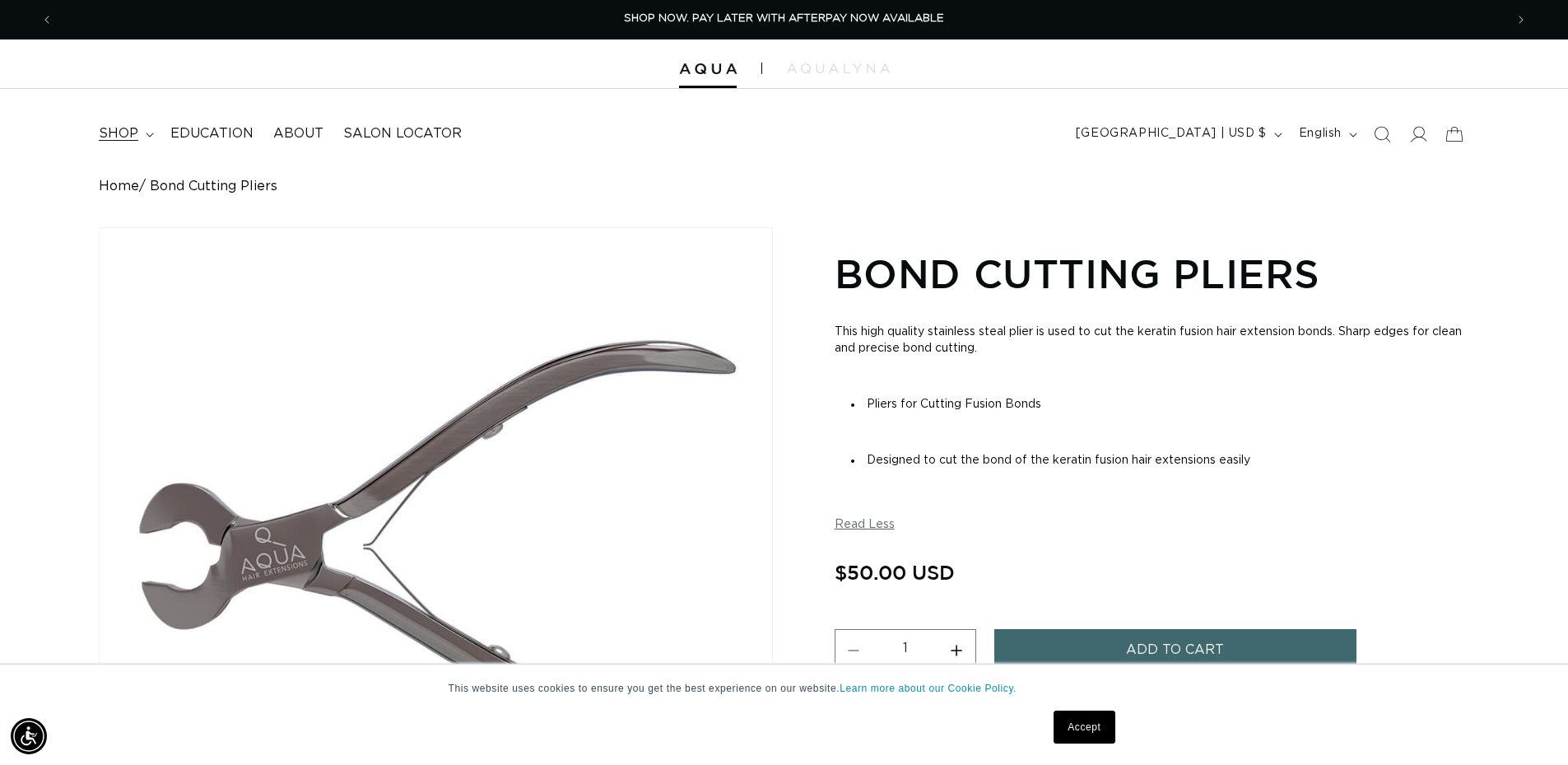
click at [121, 139] on span "shop" at bounding box center [118, 134] width 40 height 17
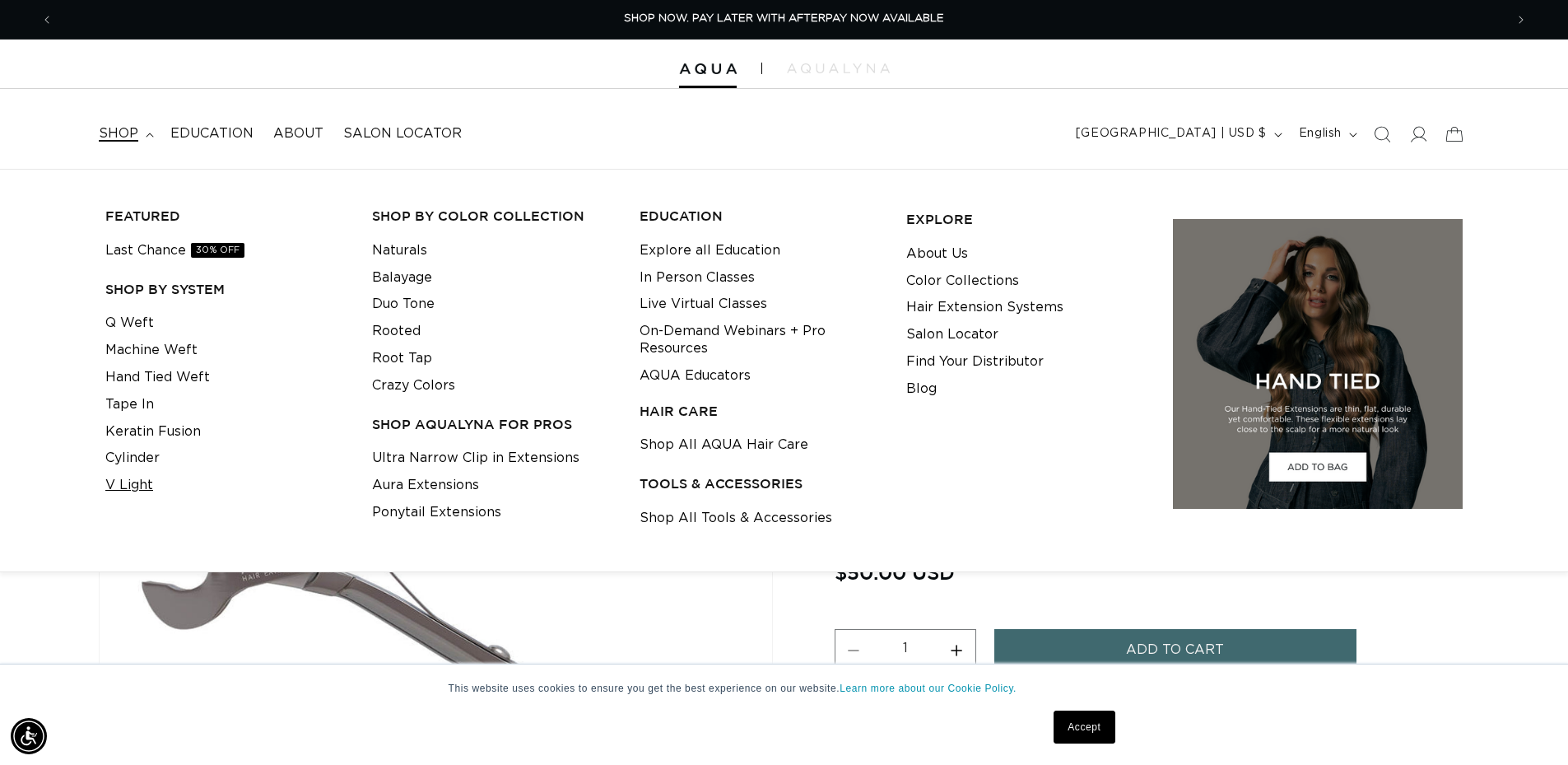
click at [136, 484] on link "V Light" at bounding box center [129, 485] width 48 height 27
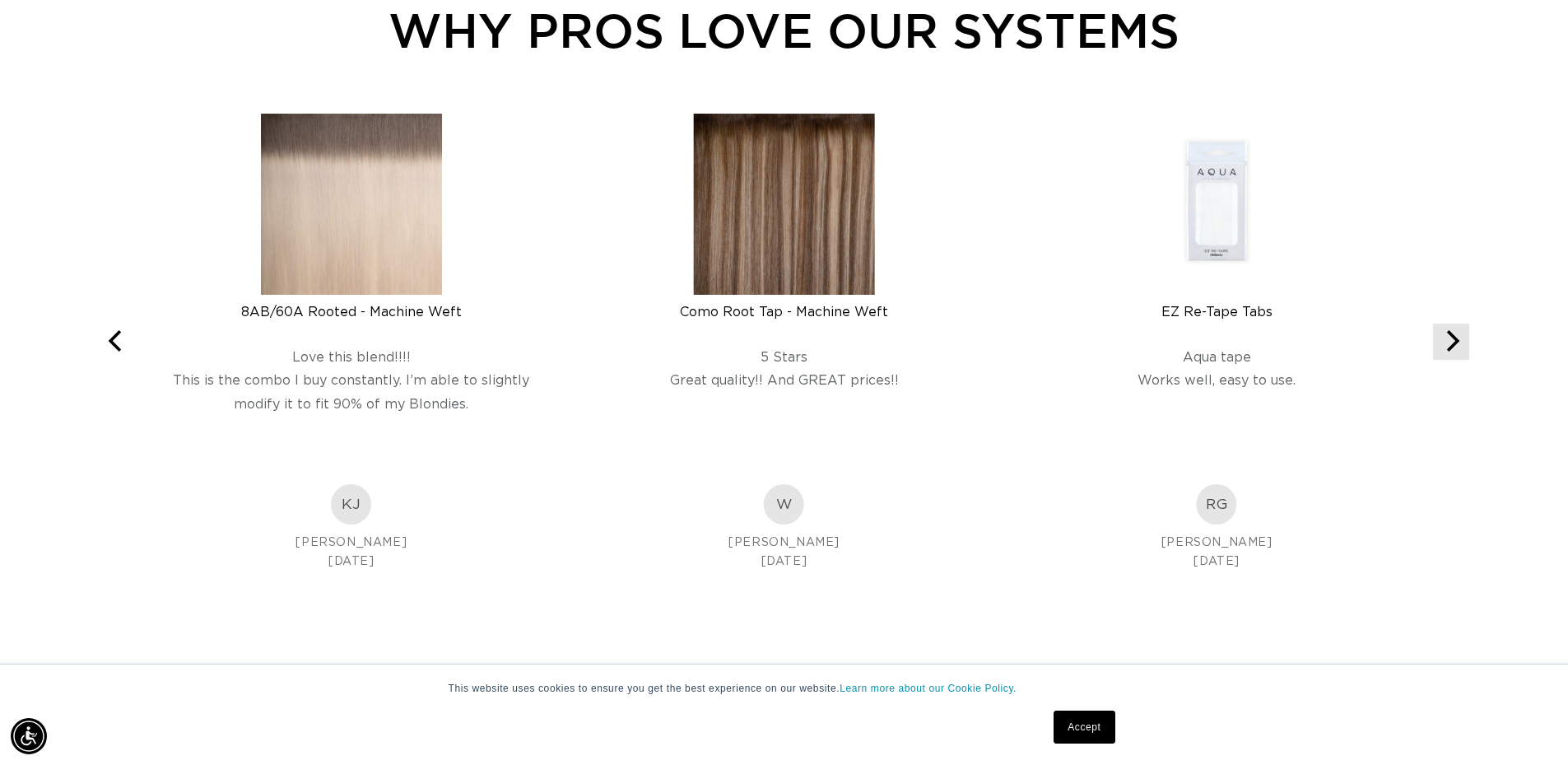
scroll to position [0, 1451]
click at [1454, 340] on icon "Next" at bounding box center [1451, 341] width 21 height 21
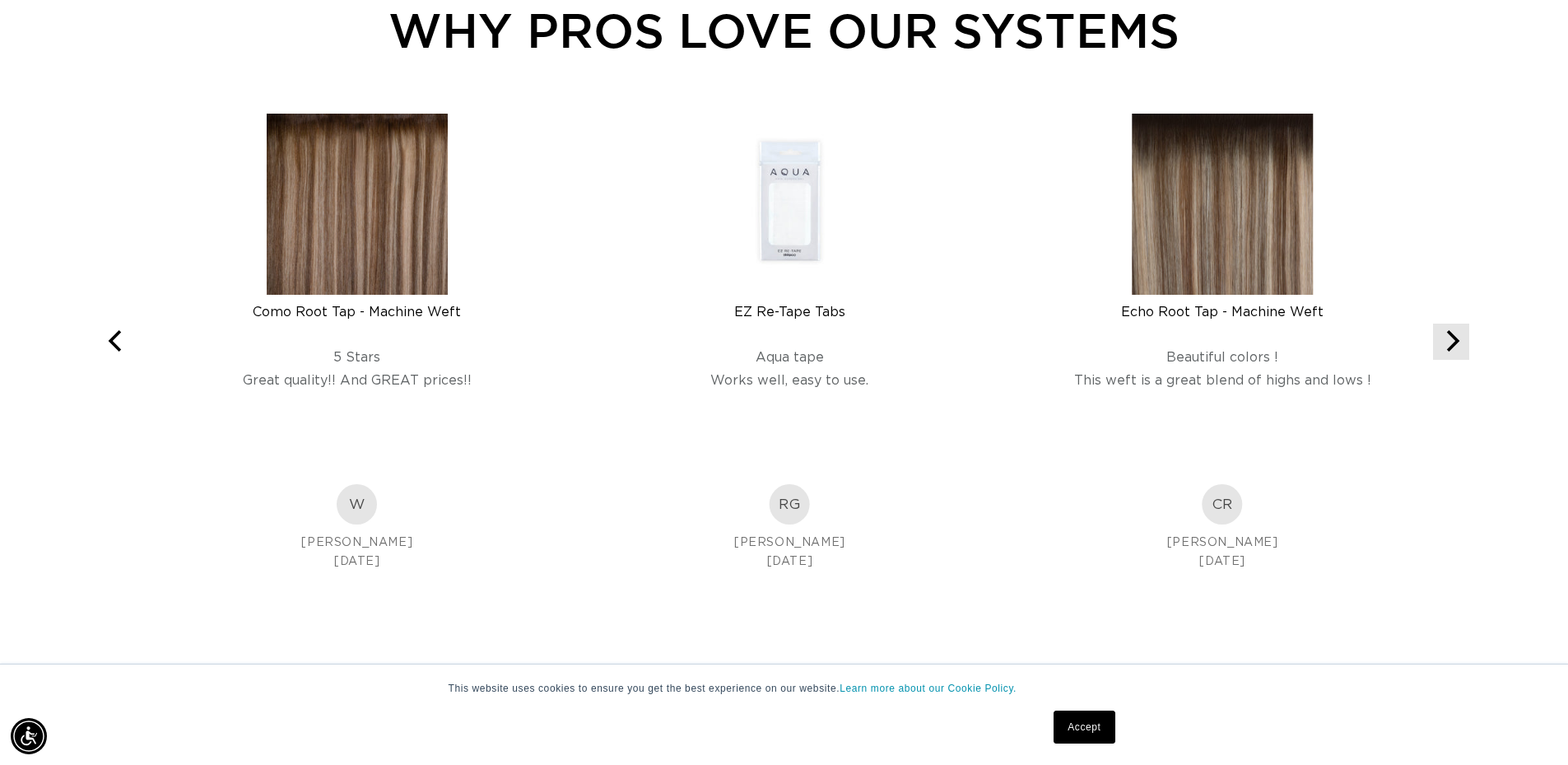
click at [1454, 340] on icon "Next" at bounding box center [1451, 341] width 21 height 21
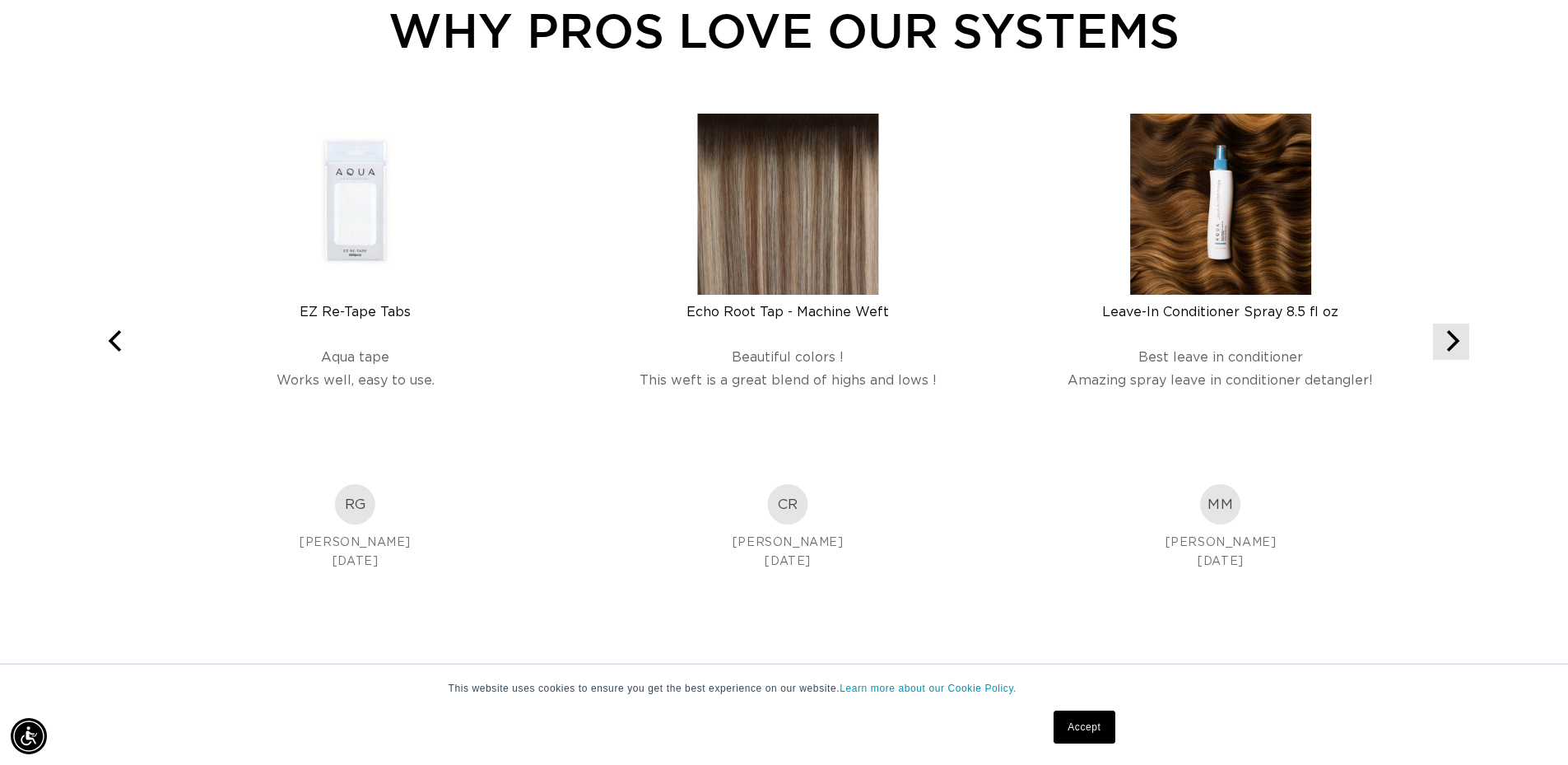
click at [1454, 340] on icon "Next" at bounding box center [1451, 341] width 21 height 21
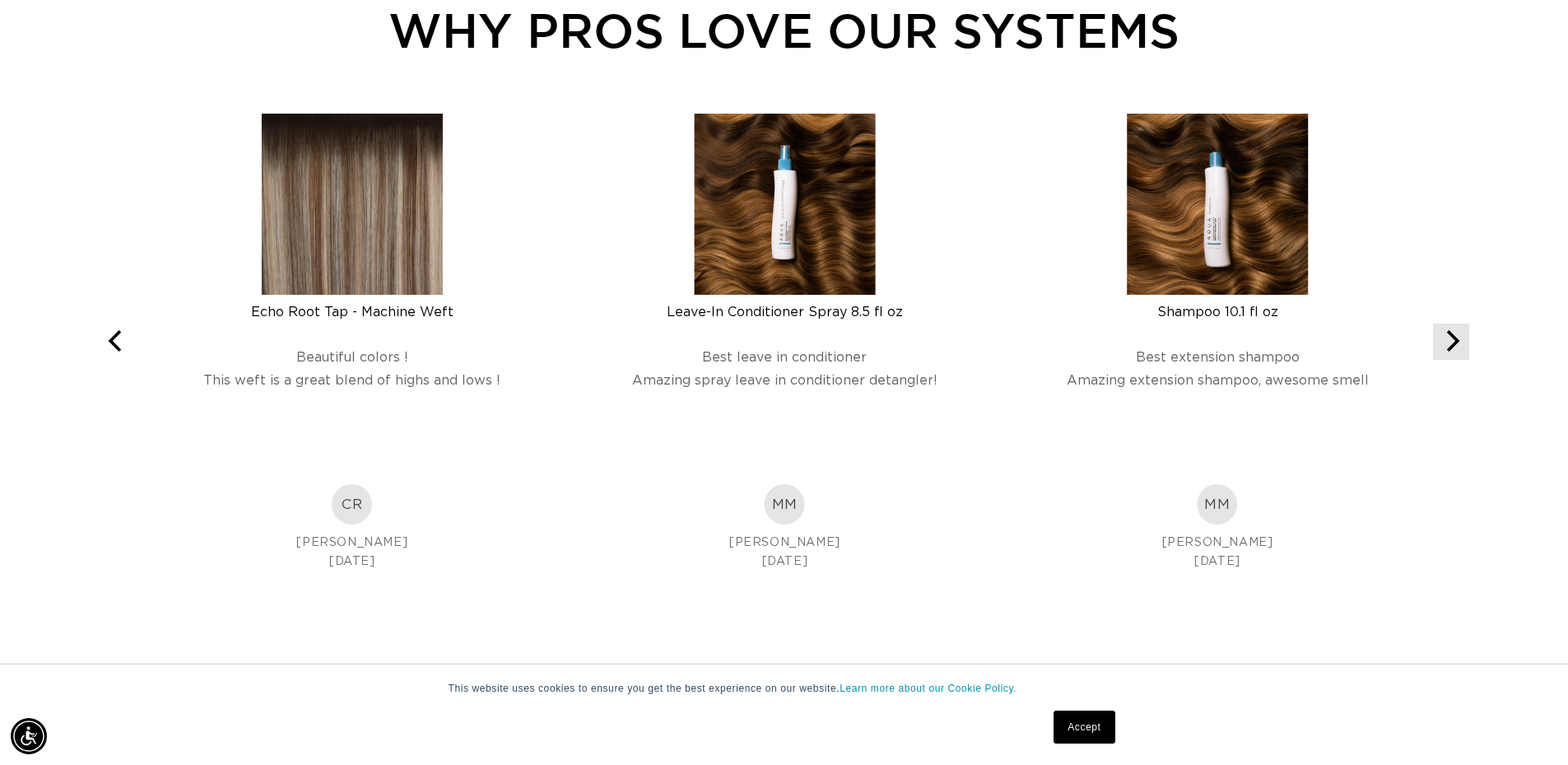
click at [1454, 340] on icon "Next" at bounding box center [1451, 341] width 21 height 21
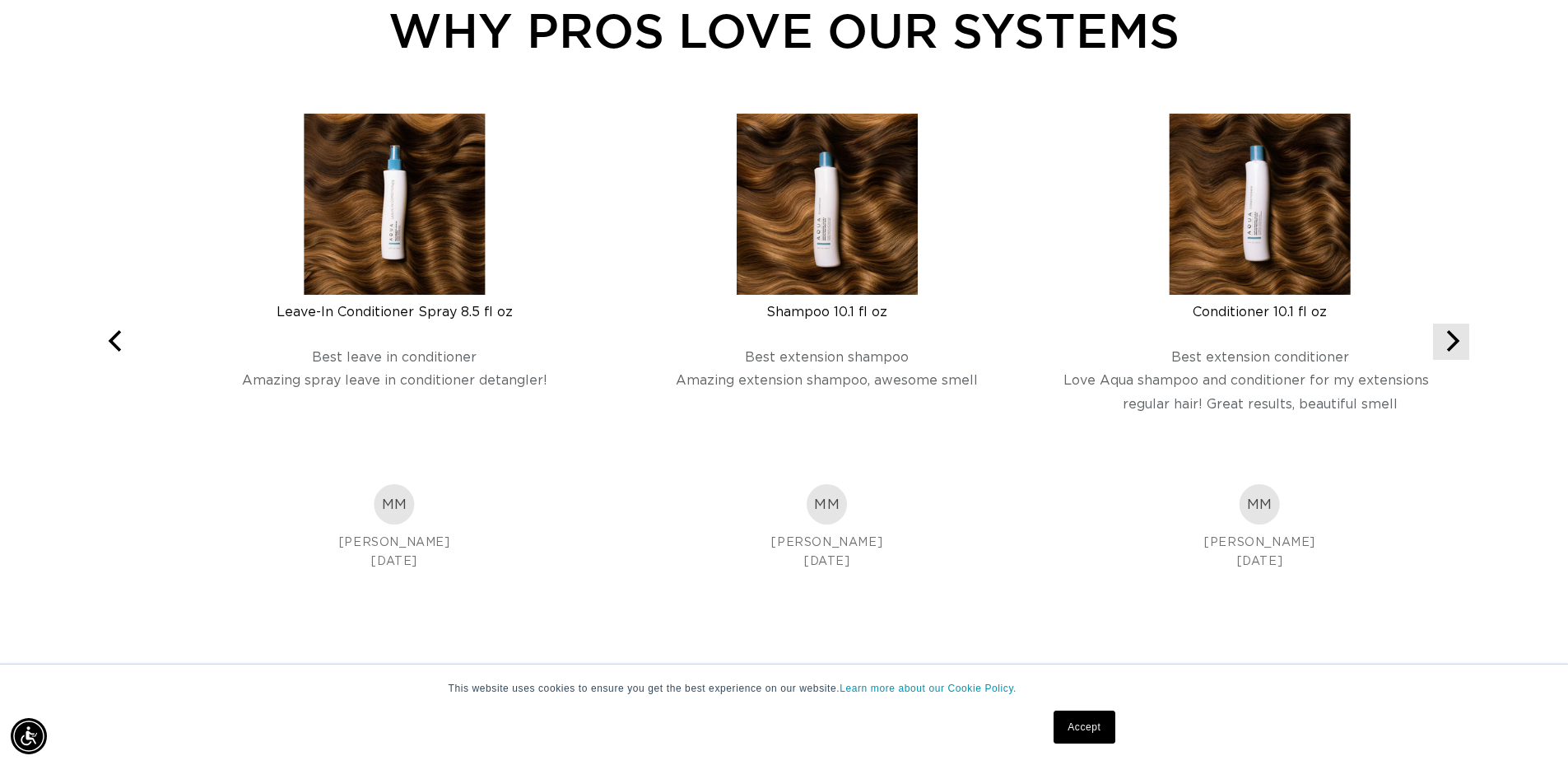
scroll to position [0, 2903]
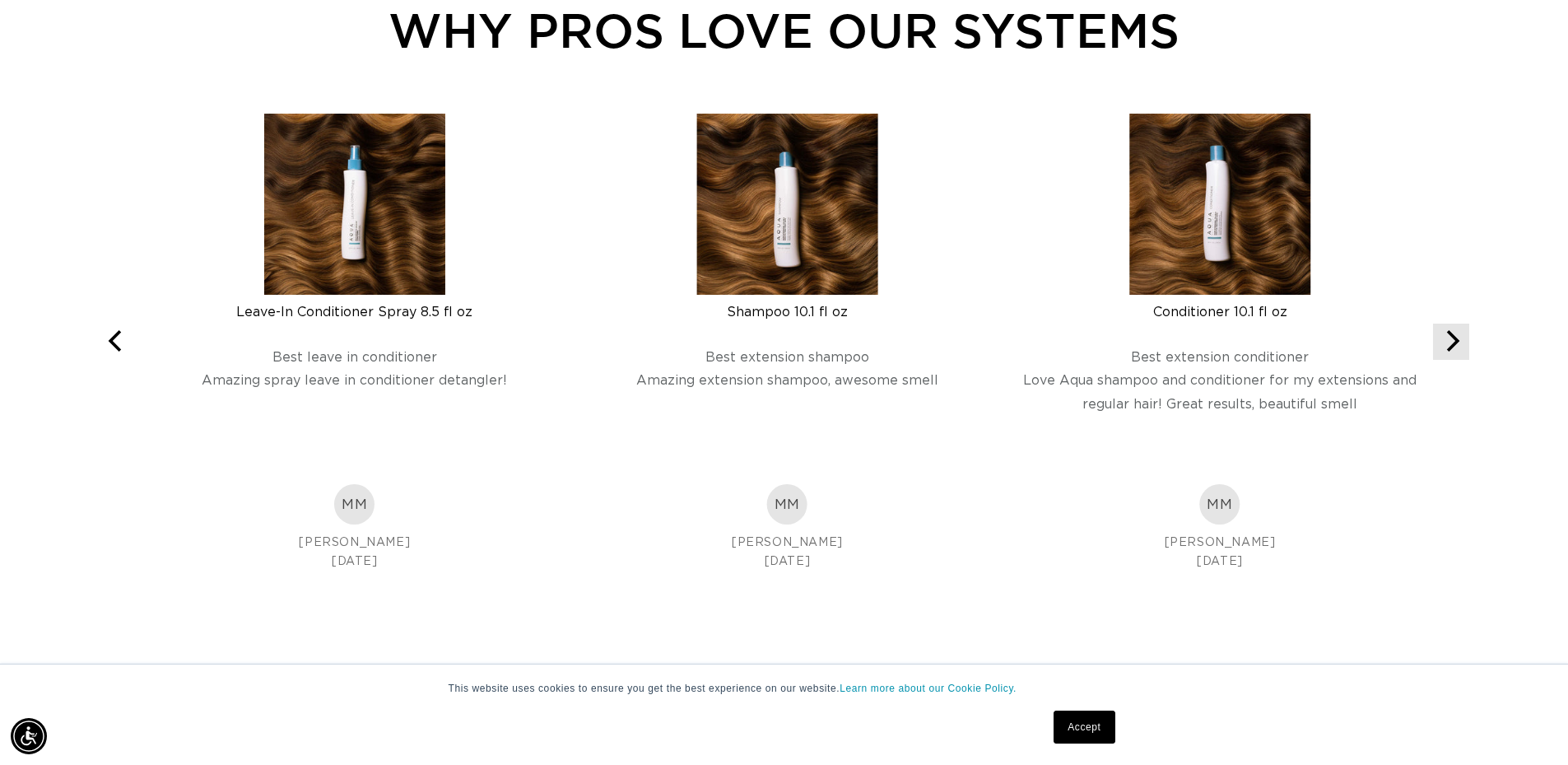
click at [1454, 340] on icon "Next" at bounding box center [1451, 341] width 21 height 21
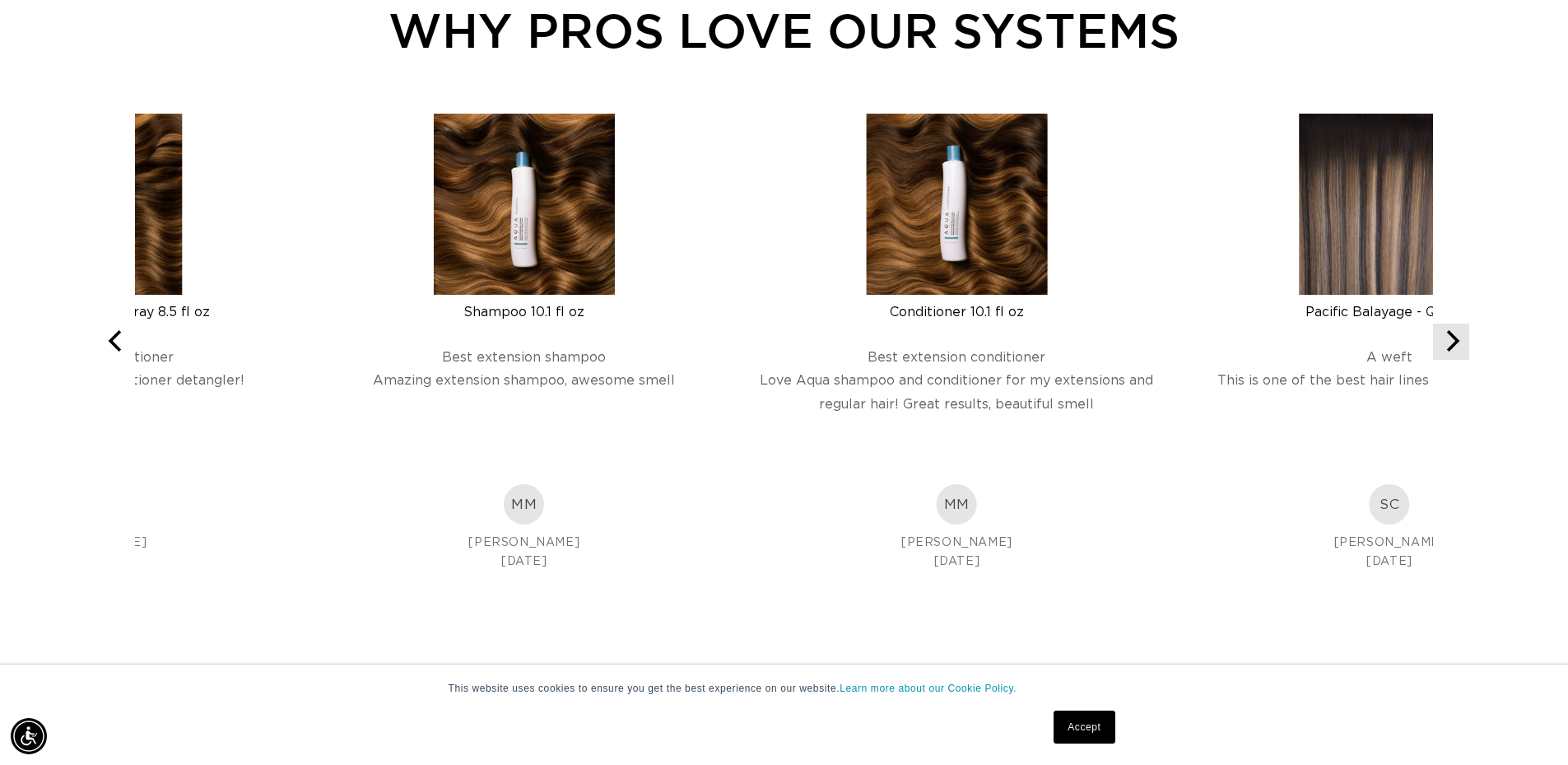
click at [1454, 340] on icon "Next" at bounding box center [1451, 341] width 21 height 21
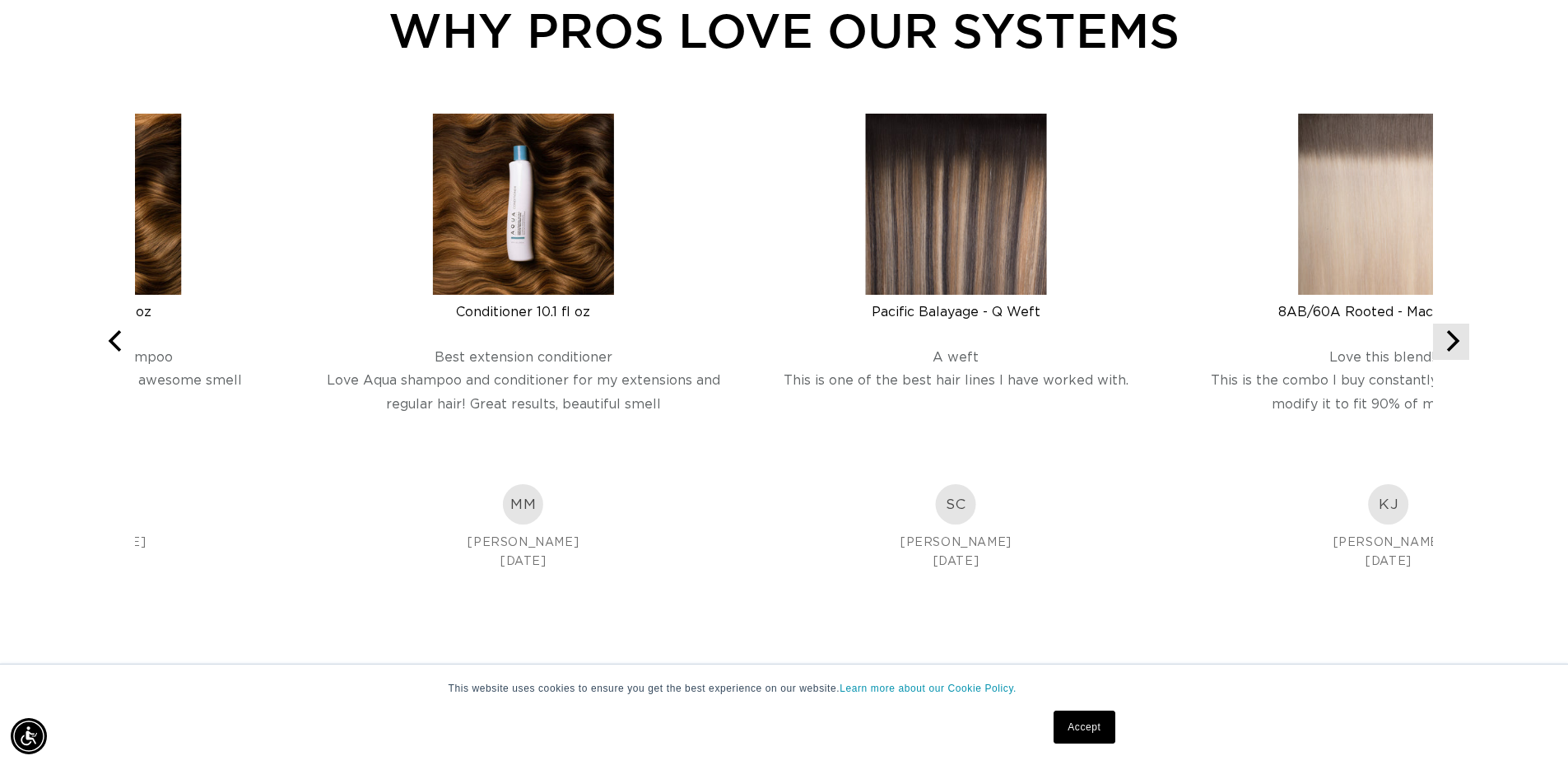
click at [1454, 340] on icon "Next" at bounding box center [1451, 341] width 21 height 21
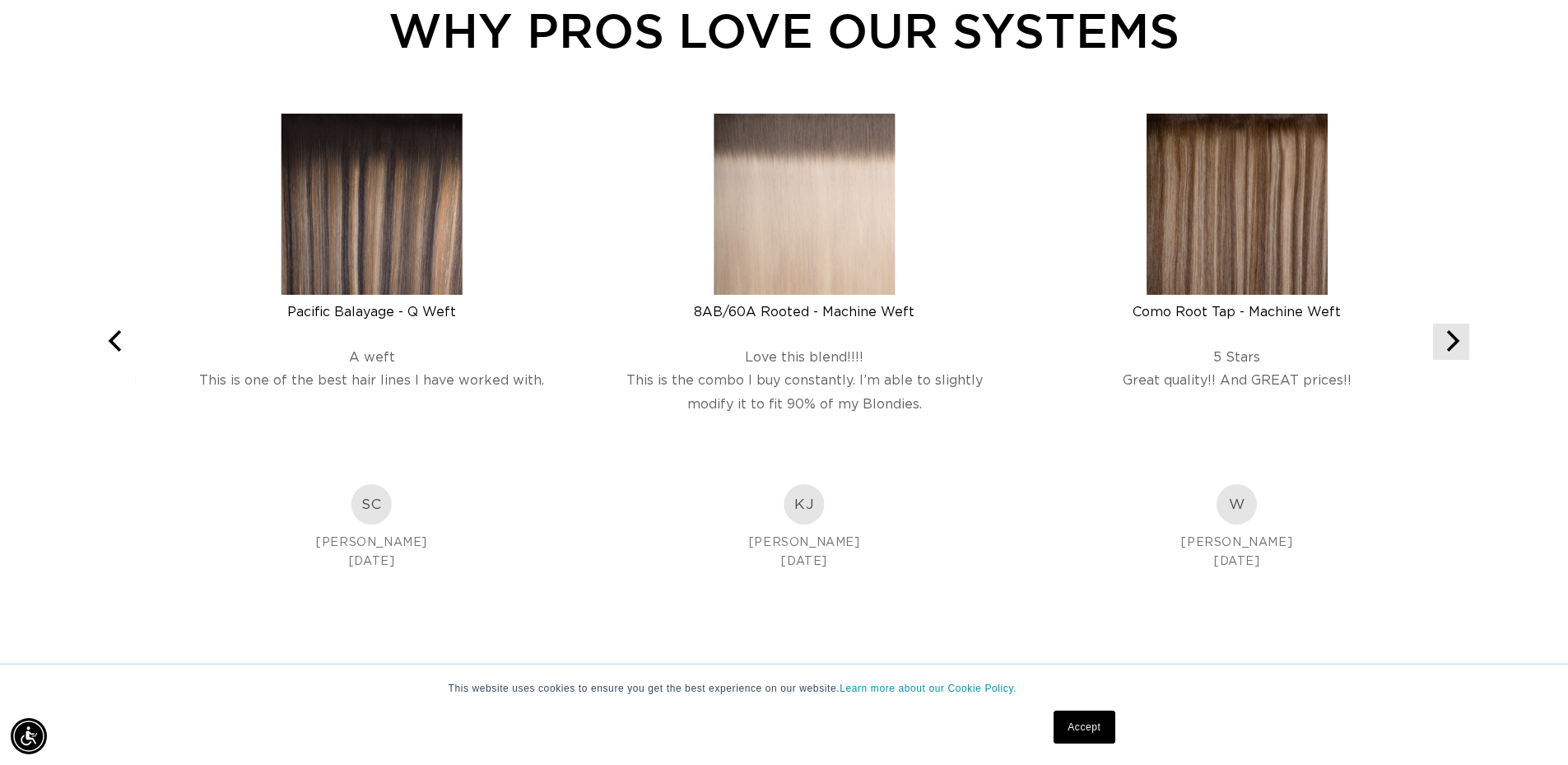
click at [1454, 340] on icon "Next" at bounding box center [1451, 341] width 21 height 21
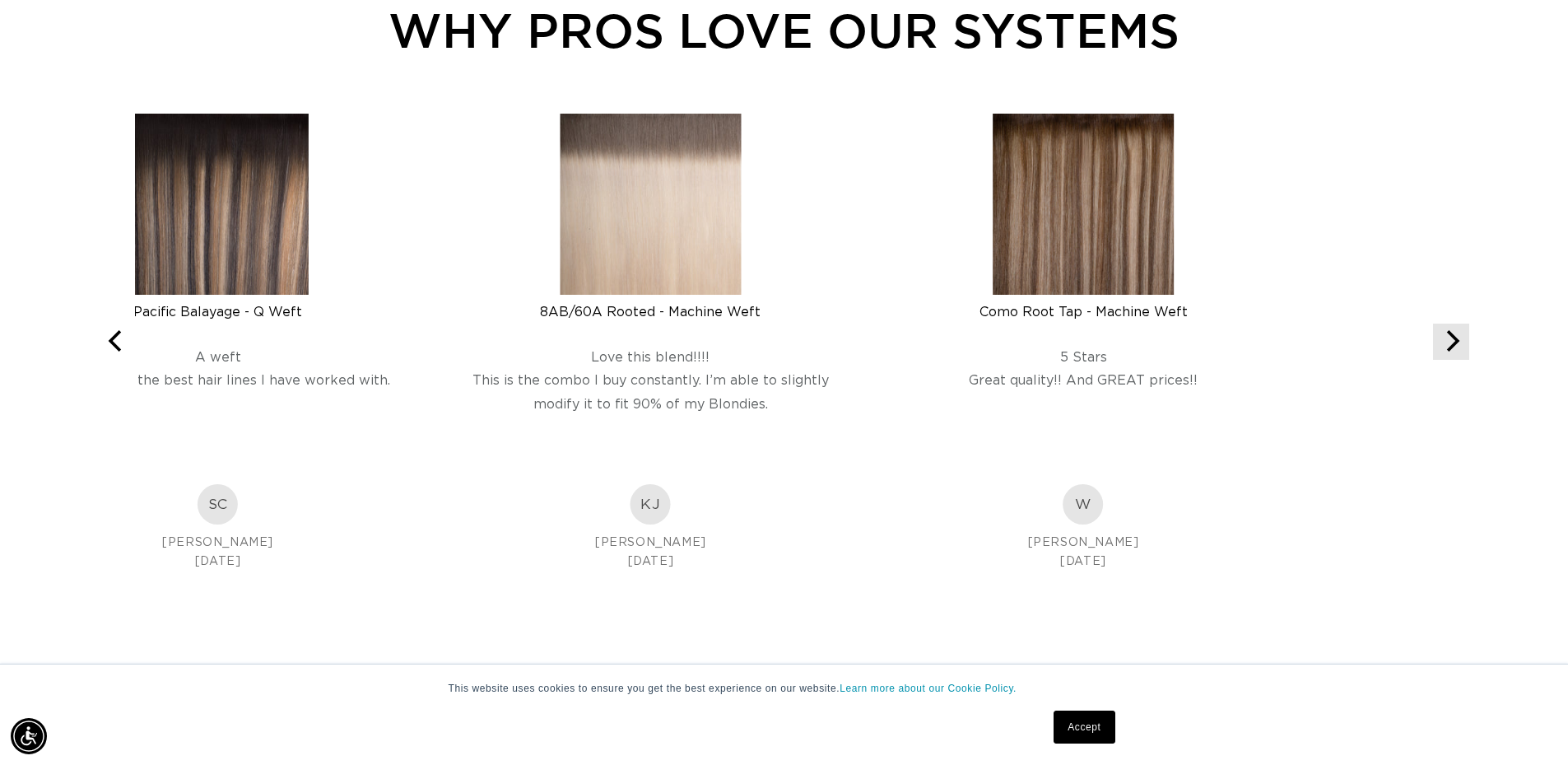
click at [1454, 340] on icon "Next" at bounding box center [1451, 341] width 21 height 21
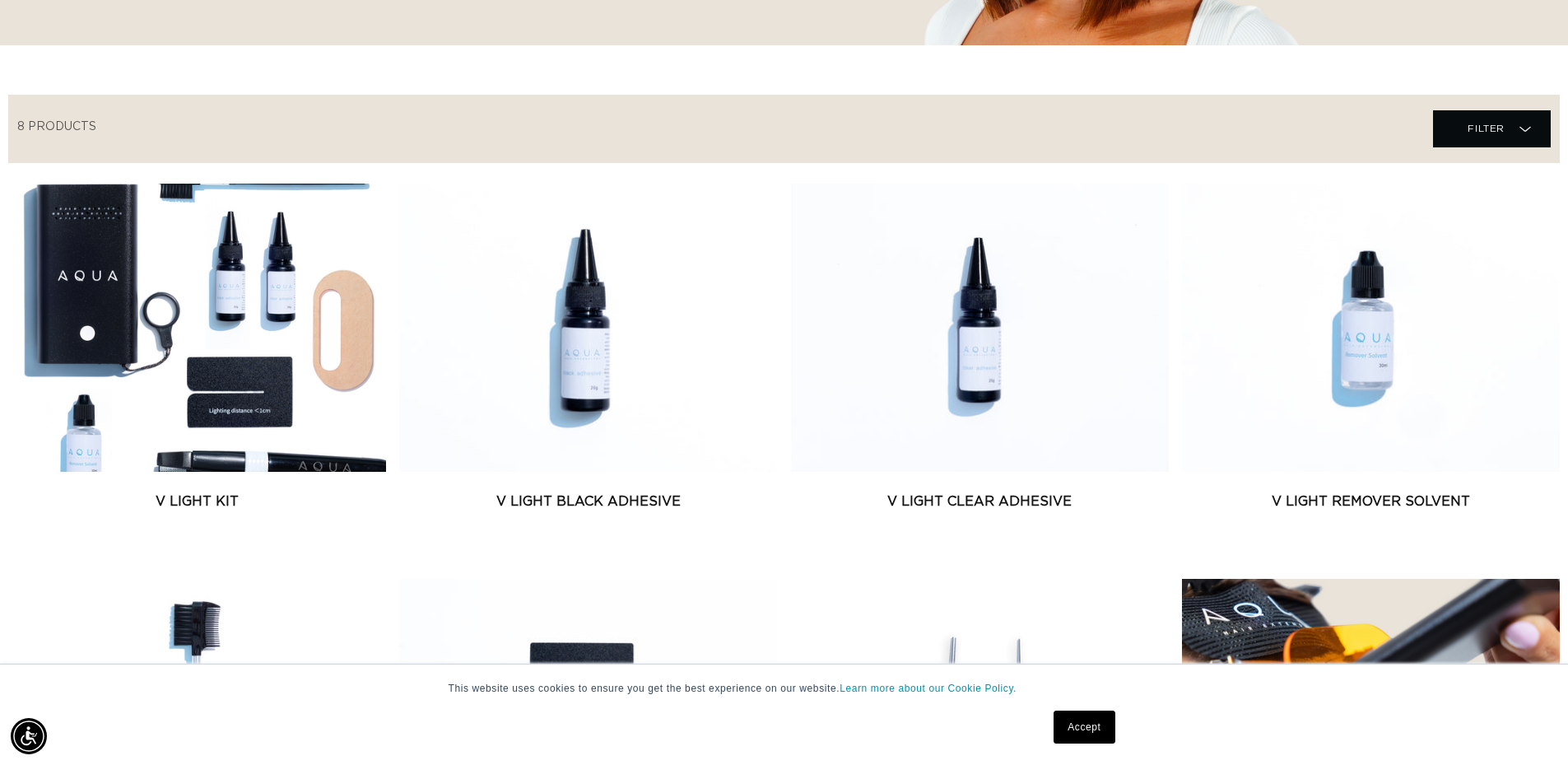
scroll to position [0, 0]
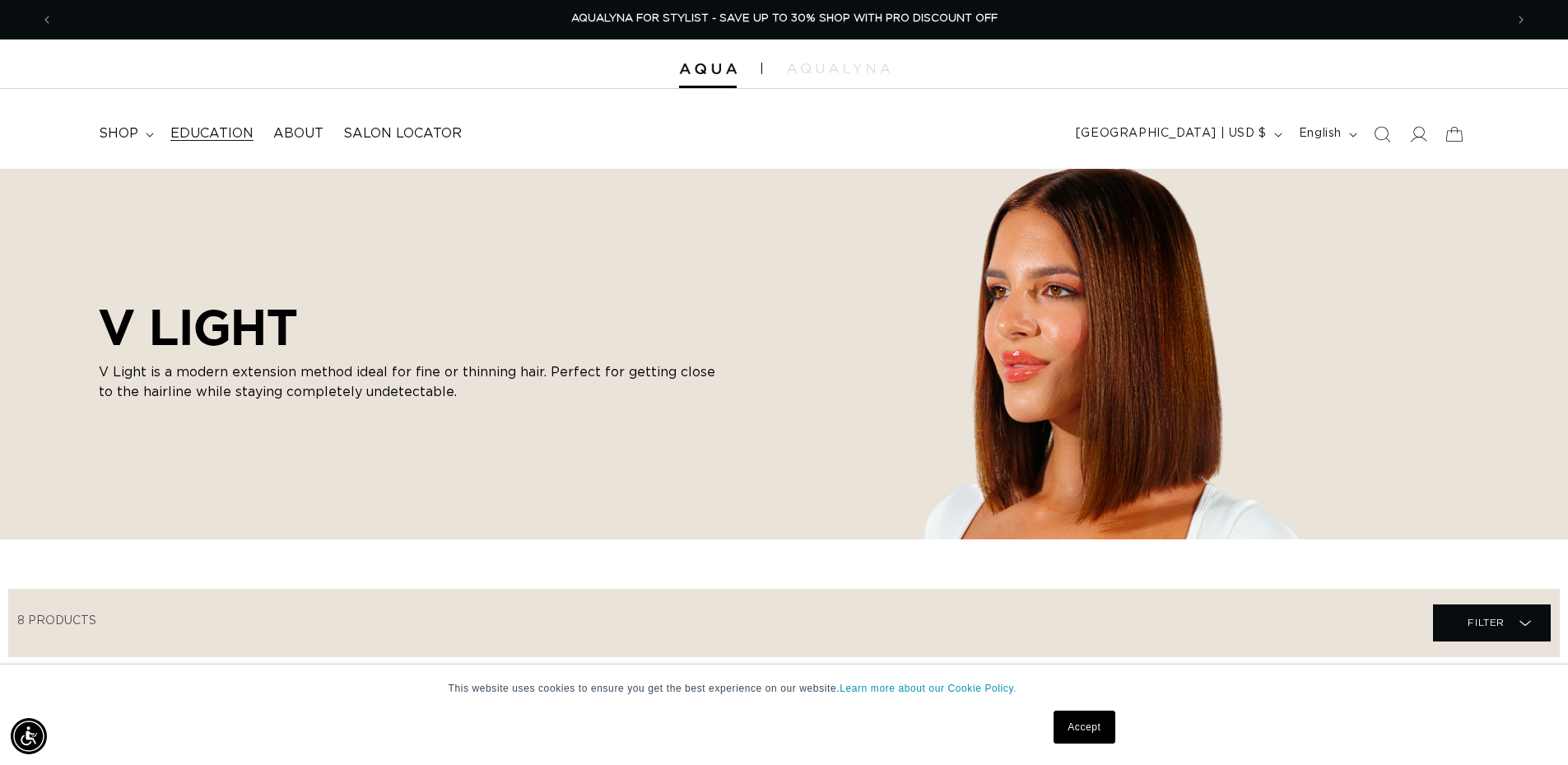
click at [213, 137] on span "Education" at bounding box center [213, 134] width 83 height 17
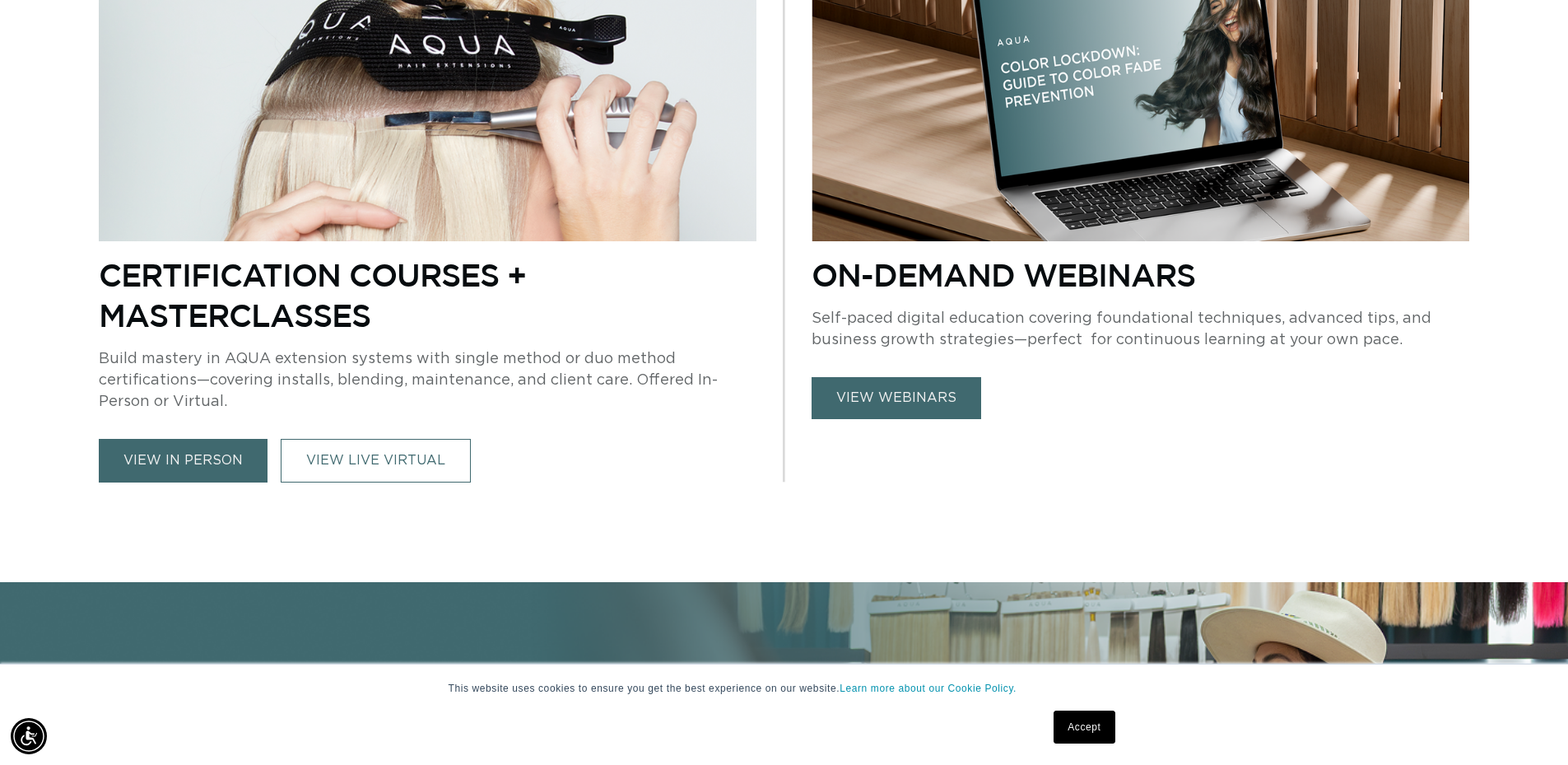
scroll to position [0, 1451]
click at [901, 390] on link "view webinars" at bounding box center [896, 397] width 170 height 42
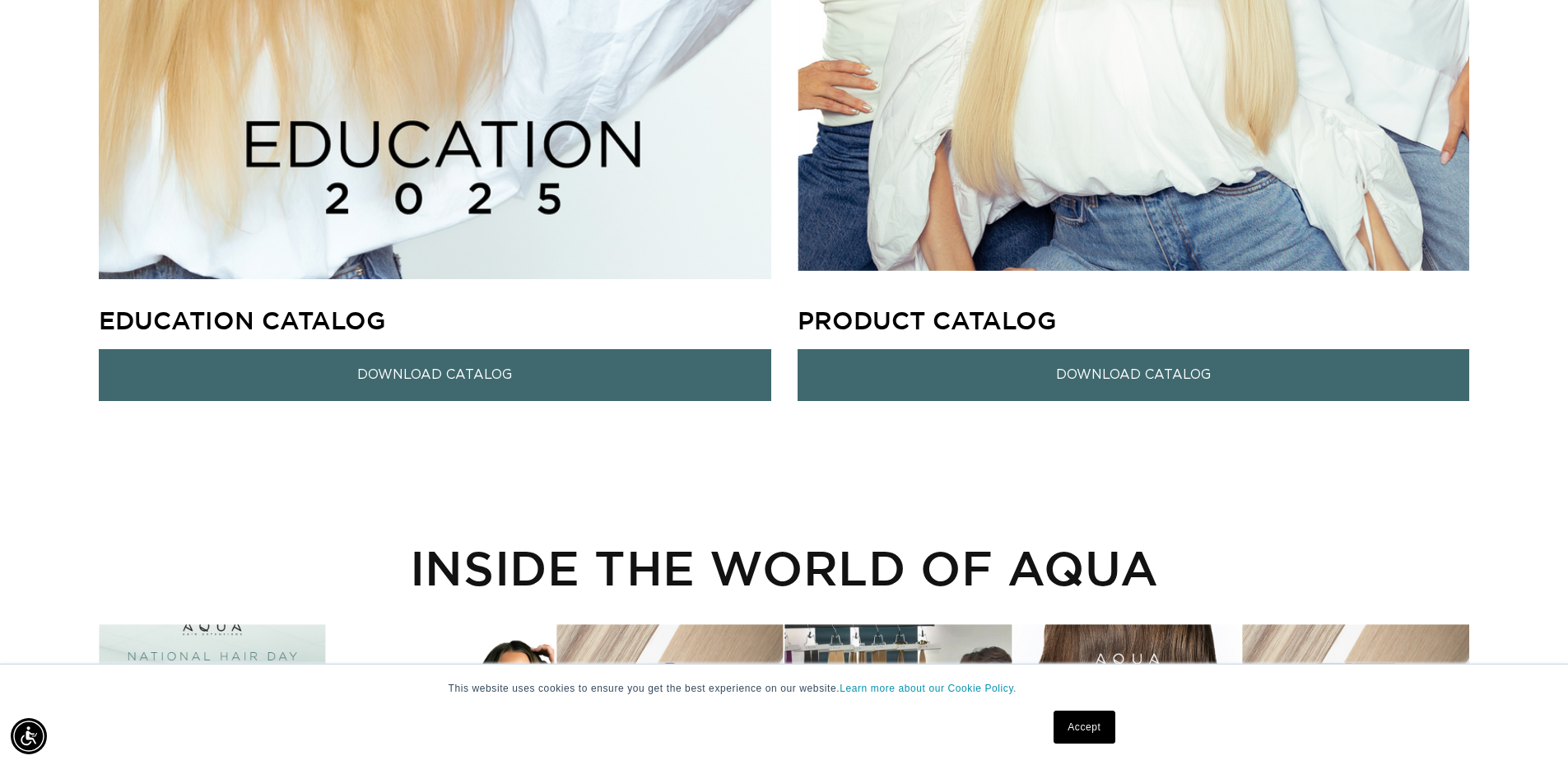
drag, startPoint x: 528, startPoint y: 10, endPoint x: 349, endPoint y: 162, distance: 234.8
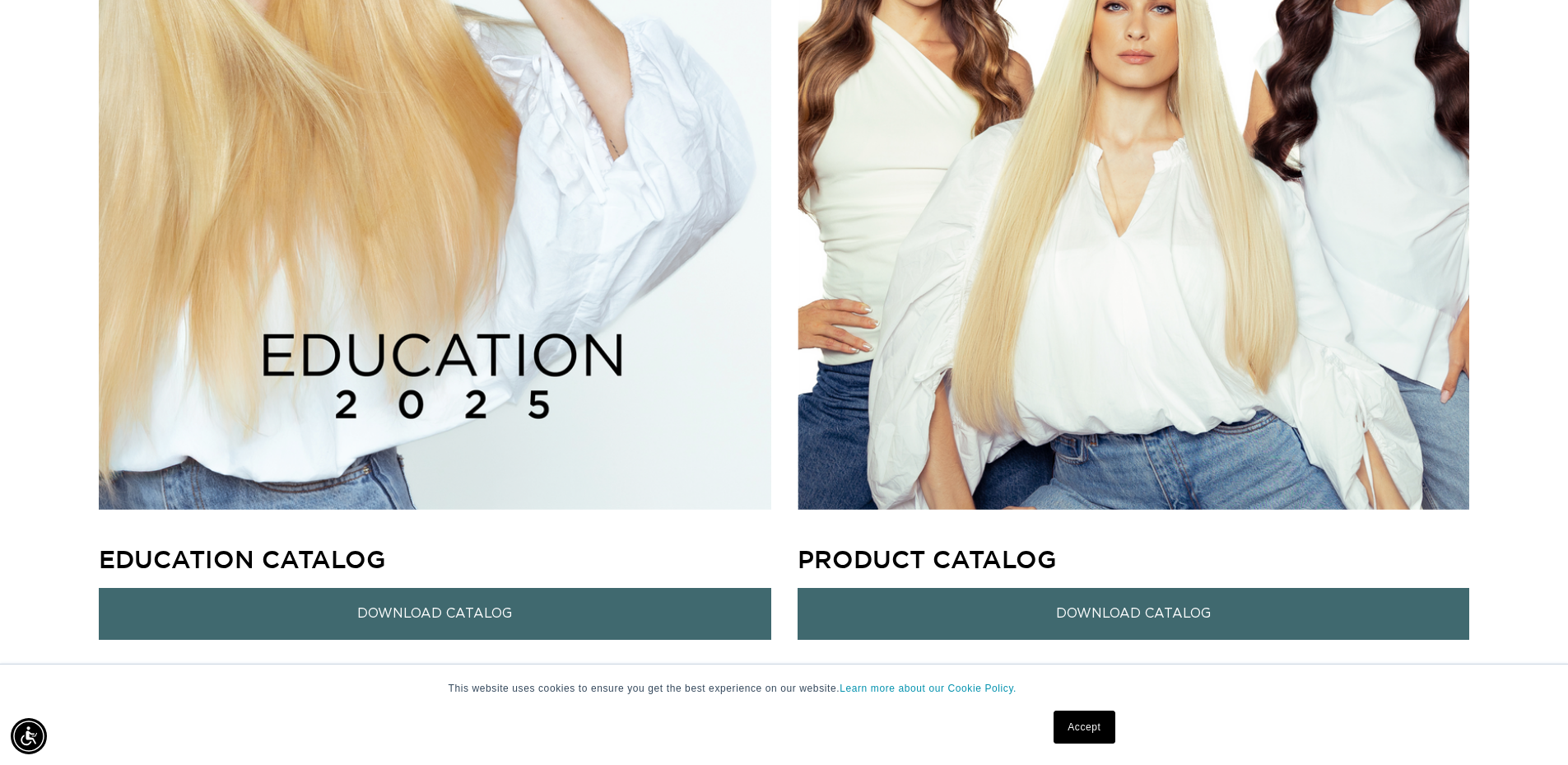
scroll to position [1976, 0]
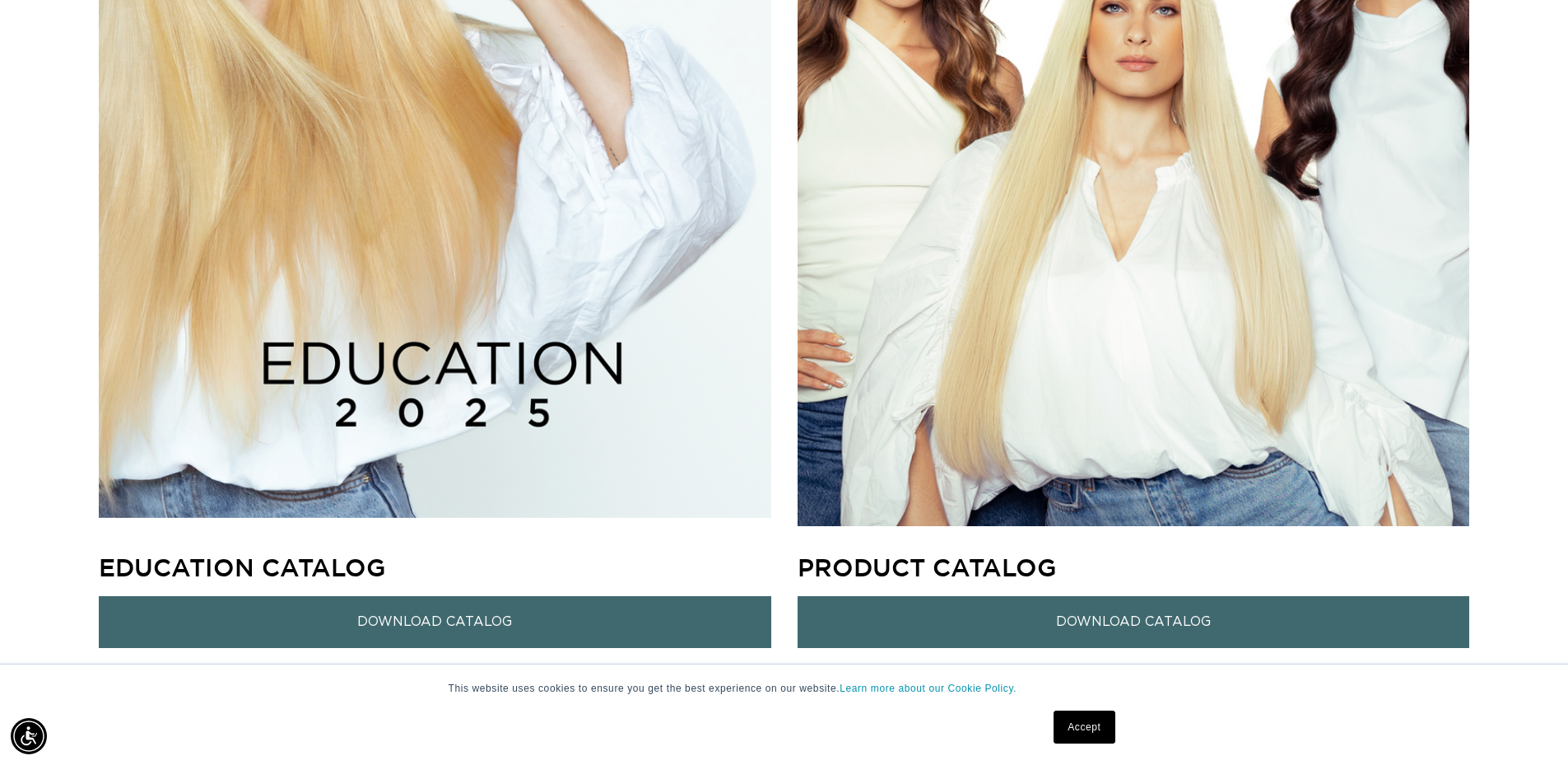
click at [1292, 235] on img at bounding box center [1133, 83] width 739 height 956
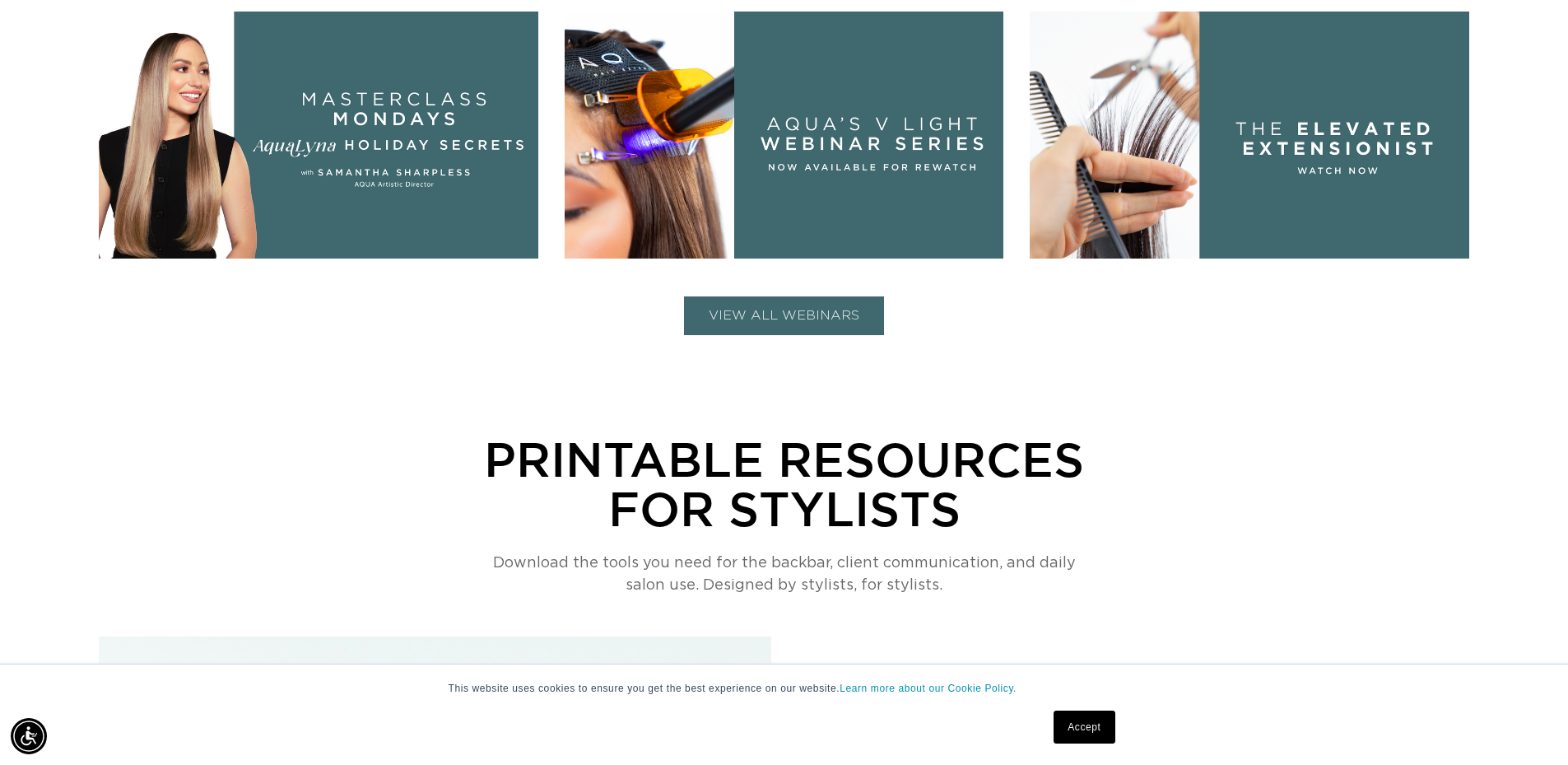
scroll to position [0, 1451]
click at [811, 311] on button "VIEW ALL WEBINARS" at bounding box center [784, 316] width 200 height 39
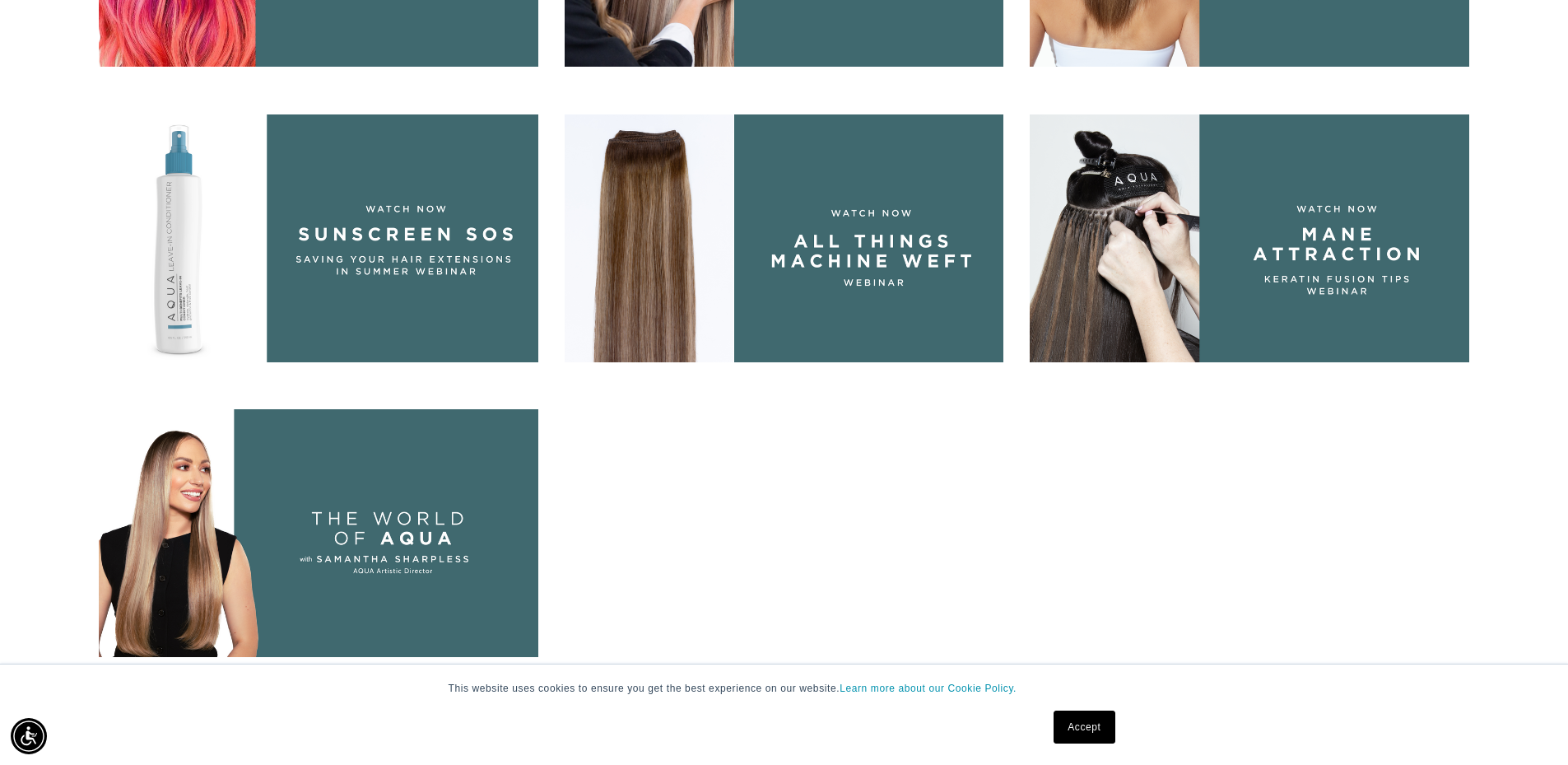
scroll to position [1481, 0]
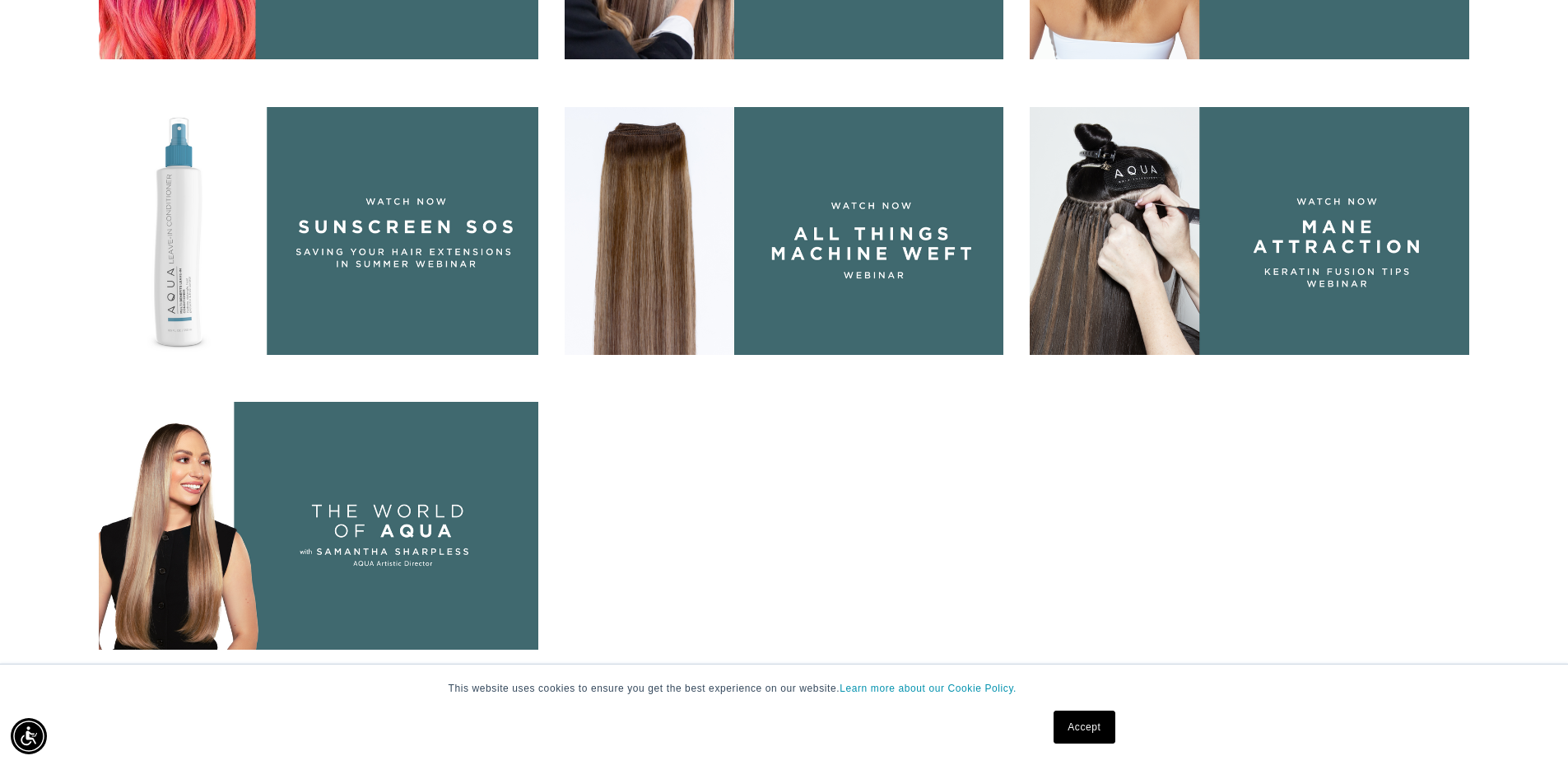
click at [1081, 89] on div at bounding box center [784, 94] width 1371 height 1153
click at [1112, 209] on img at bounding box center [1250, 230] width 440 height 247
